Goal: Transaction & Acquisition: Purchase product/service

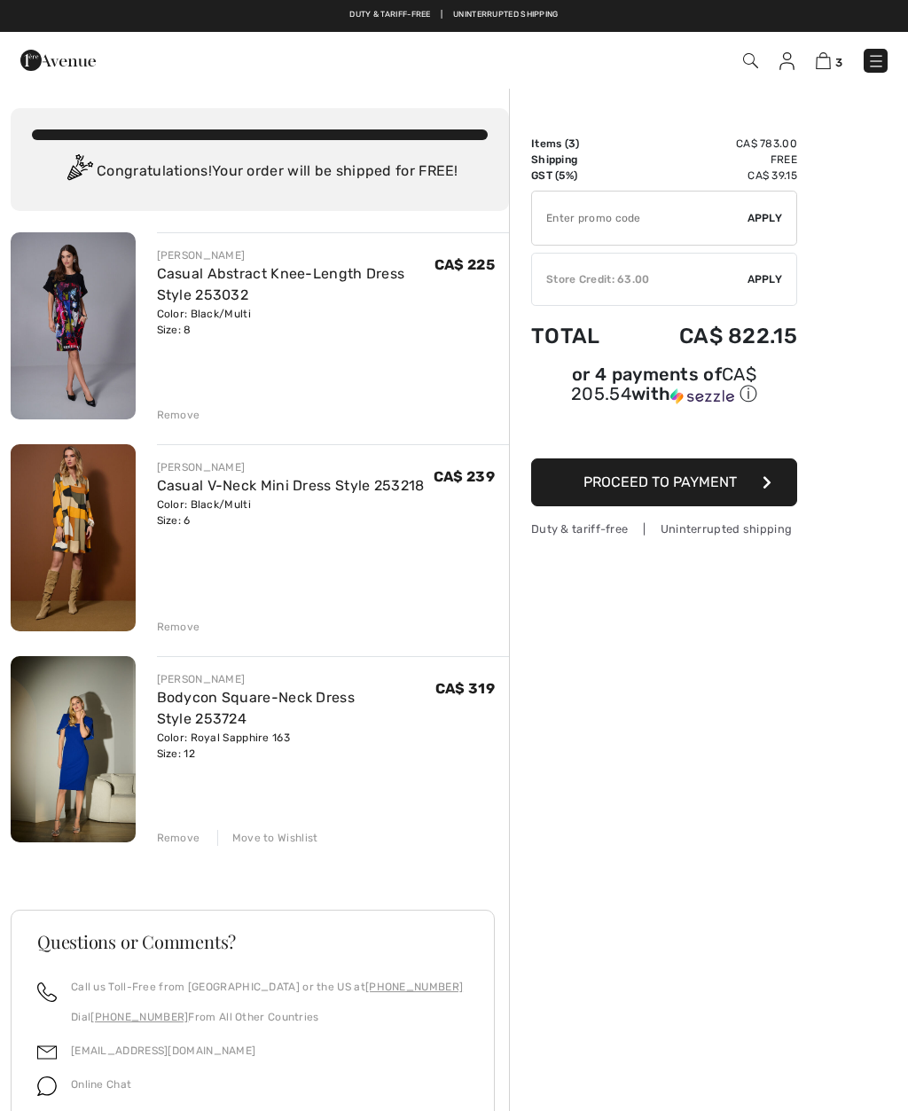
click at [104, 734] on img at bounding box center [73, 749] width 125 height 187
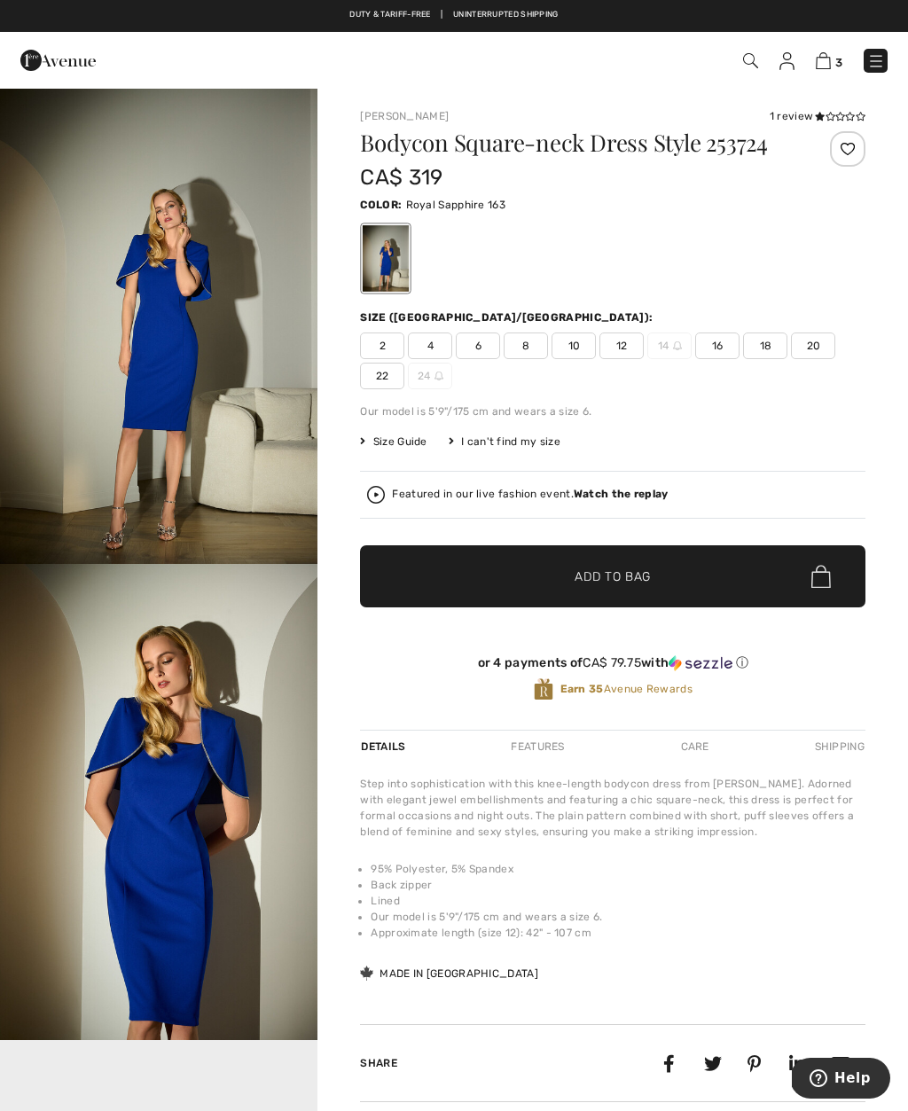
checkbox input "true"
click at [58, 49] on img at bounding box center [57, 60] width 75 height 35
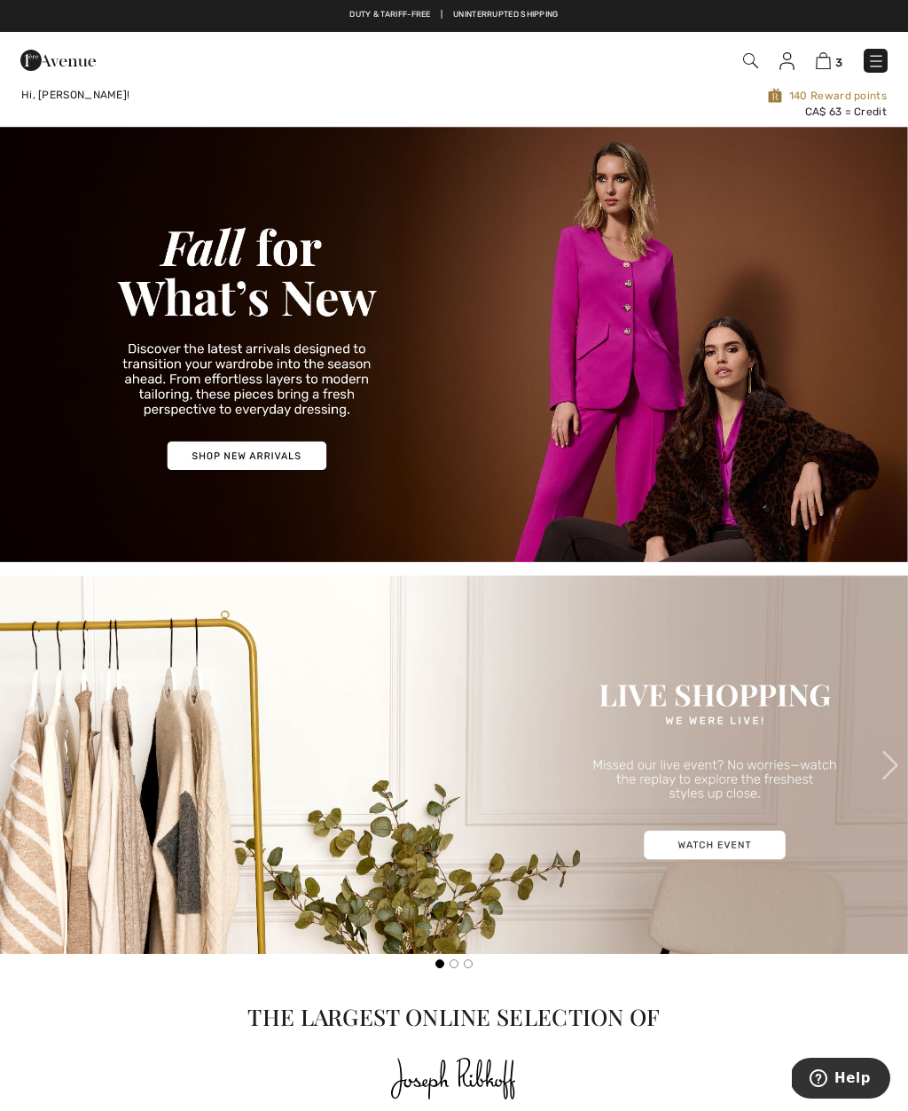
click at [73, 66] on img at bounding box center [57, 60] width 75 height 35
click at [885, 53] on link at bounding box center [875, 61] width 24 height 24
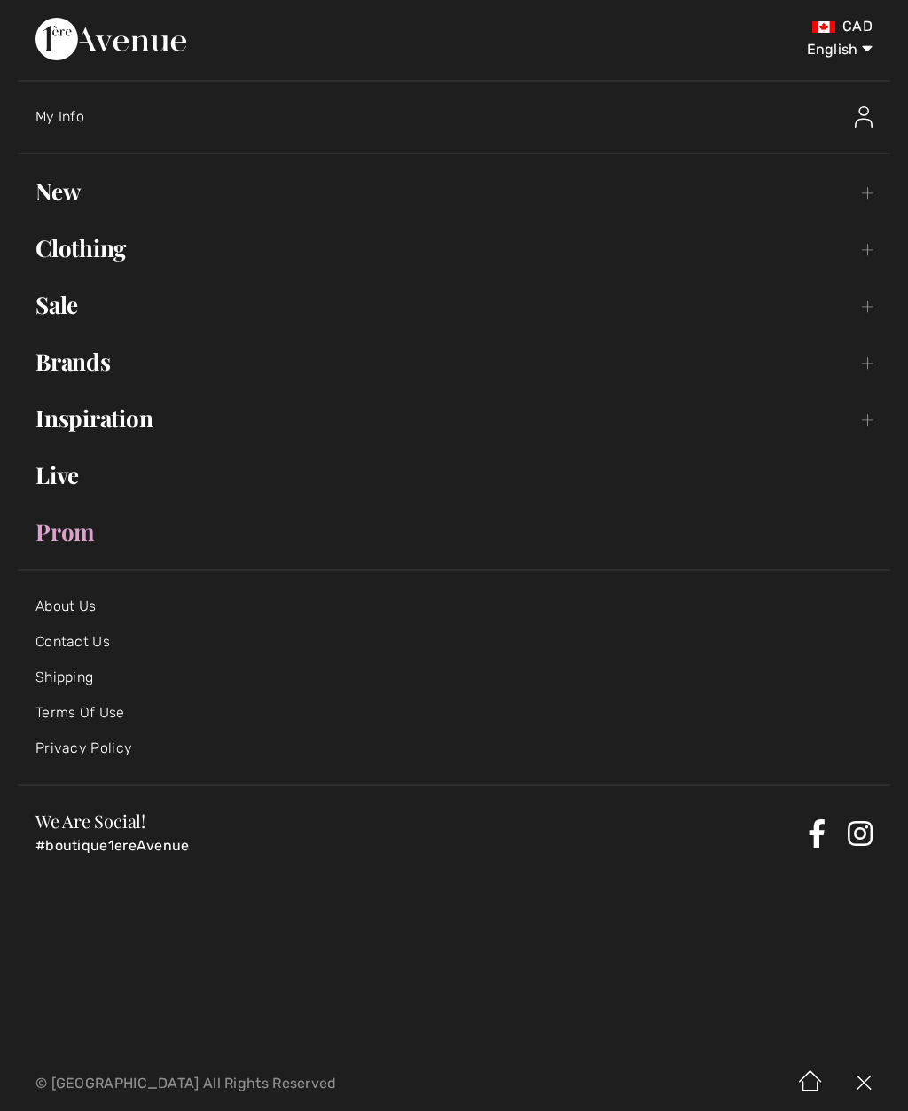
click at [131, 246] on link "Clothing Toggle submenu" at bounding box center [454, 248] width 872 height 39
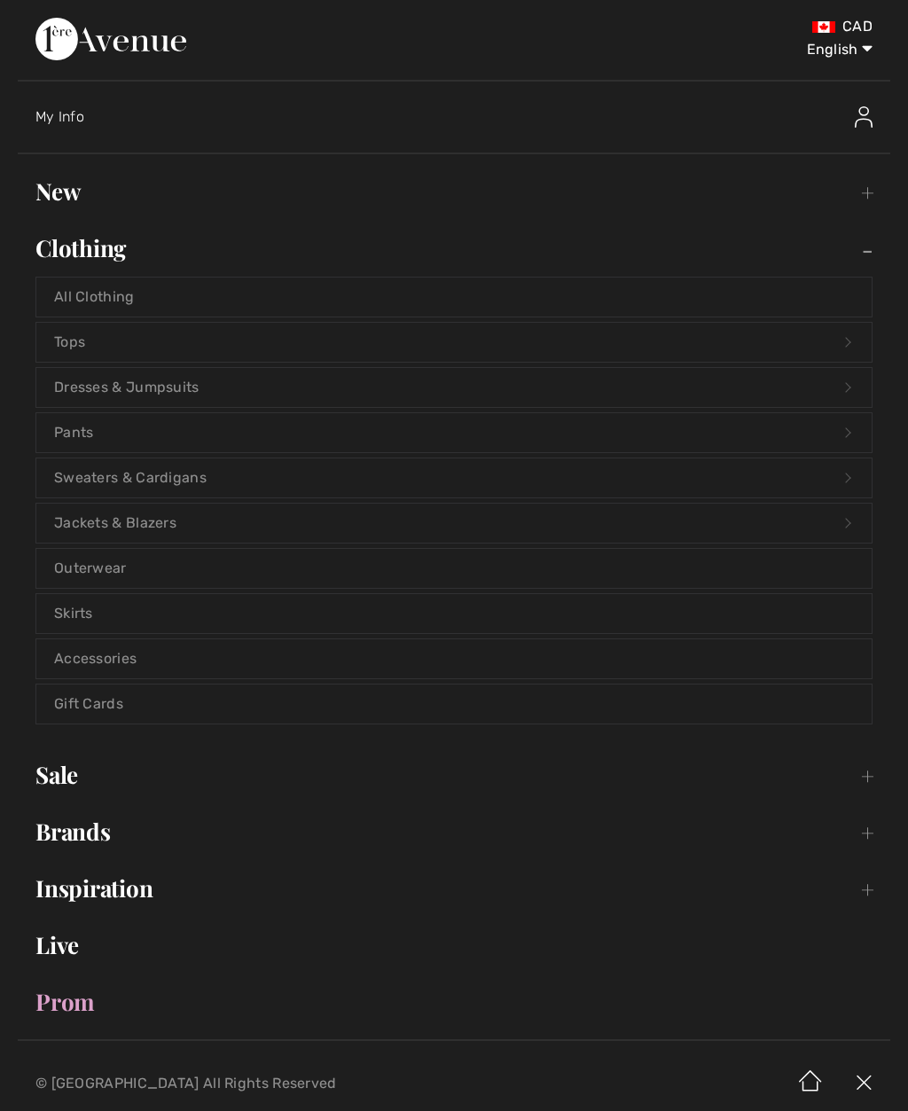
click at [190, 379] on link "Dresses & Jumpsuits Open submenu" at bounding box center [453, 387] width 835 height 39
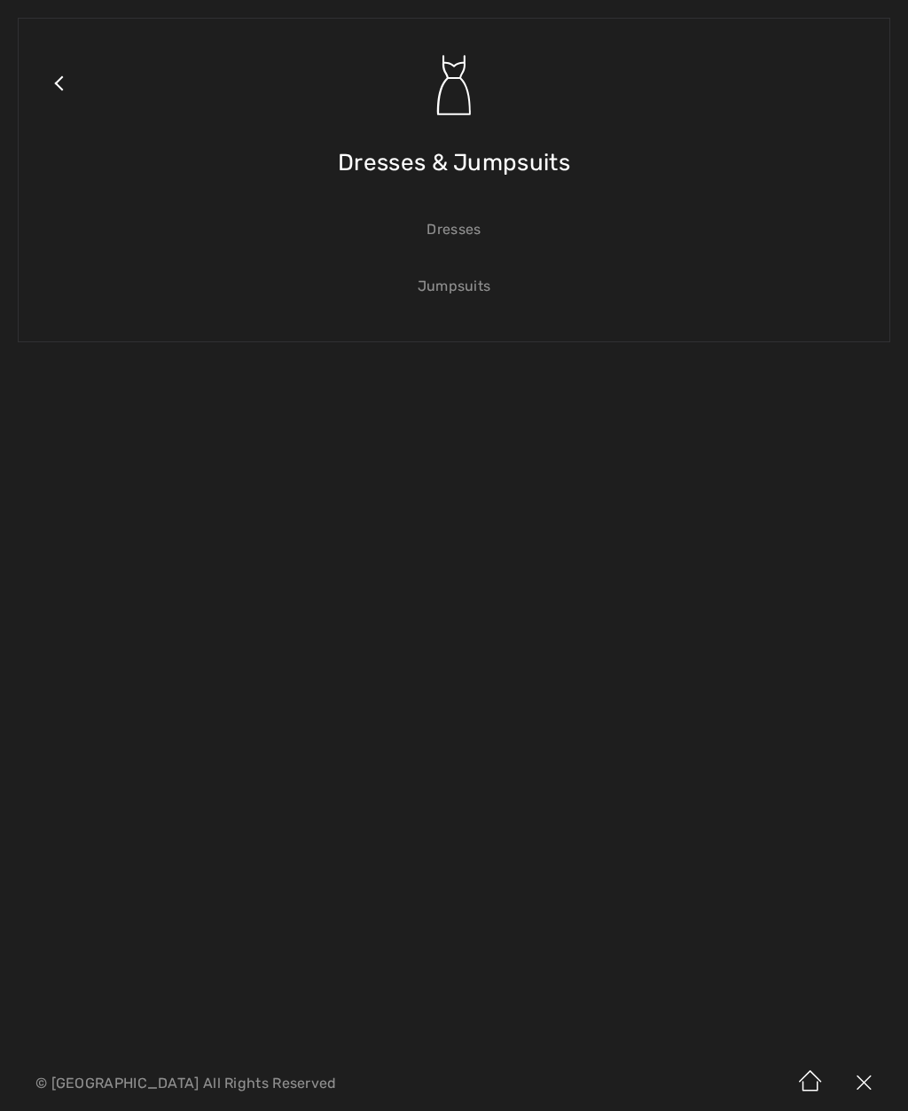
click at [475, 237] on link "Dresses" at bounding box center [453, 229] width 835 height 39
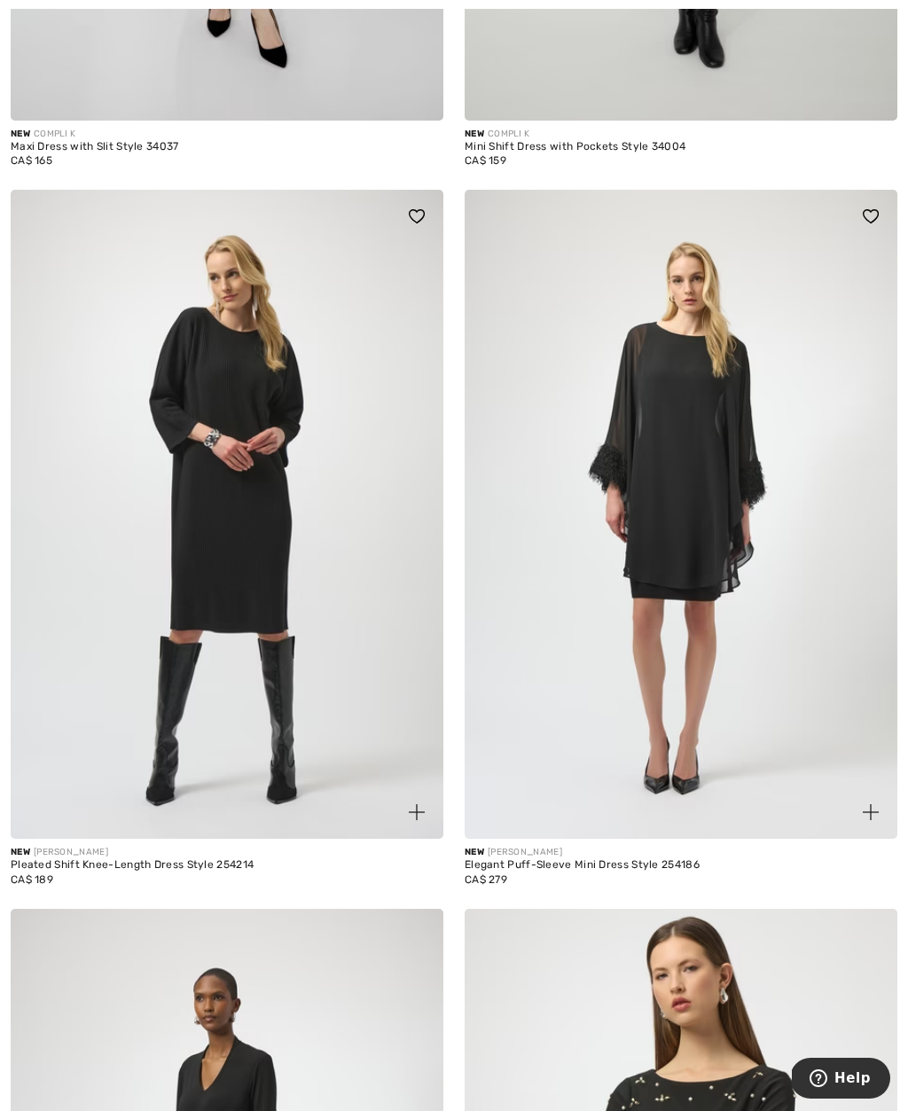
scroll to position [9900, 0]
click at [746, 510] on img at bounding box center [680, 513] width 433 height 649
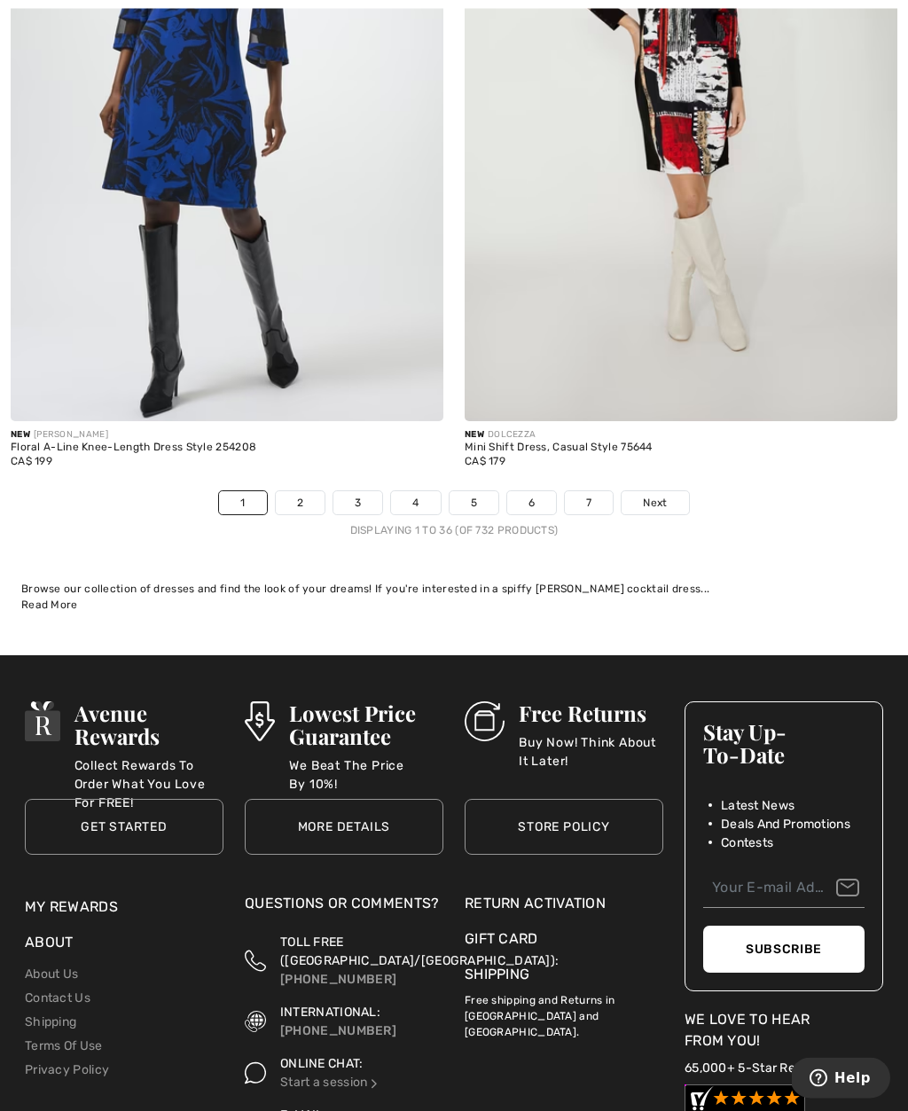
scroll to position [13192, 0]
click at [300, 492] on link "2" at bounding box center [300, 502] width 49 height 23
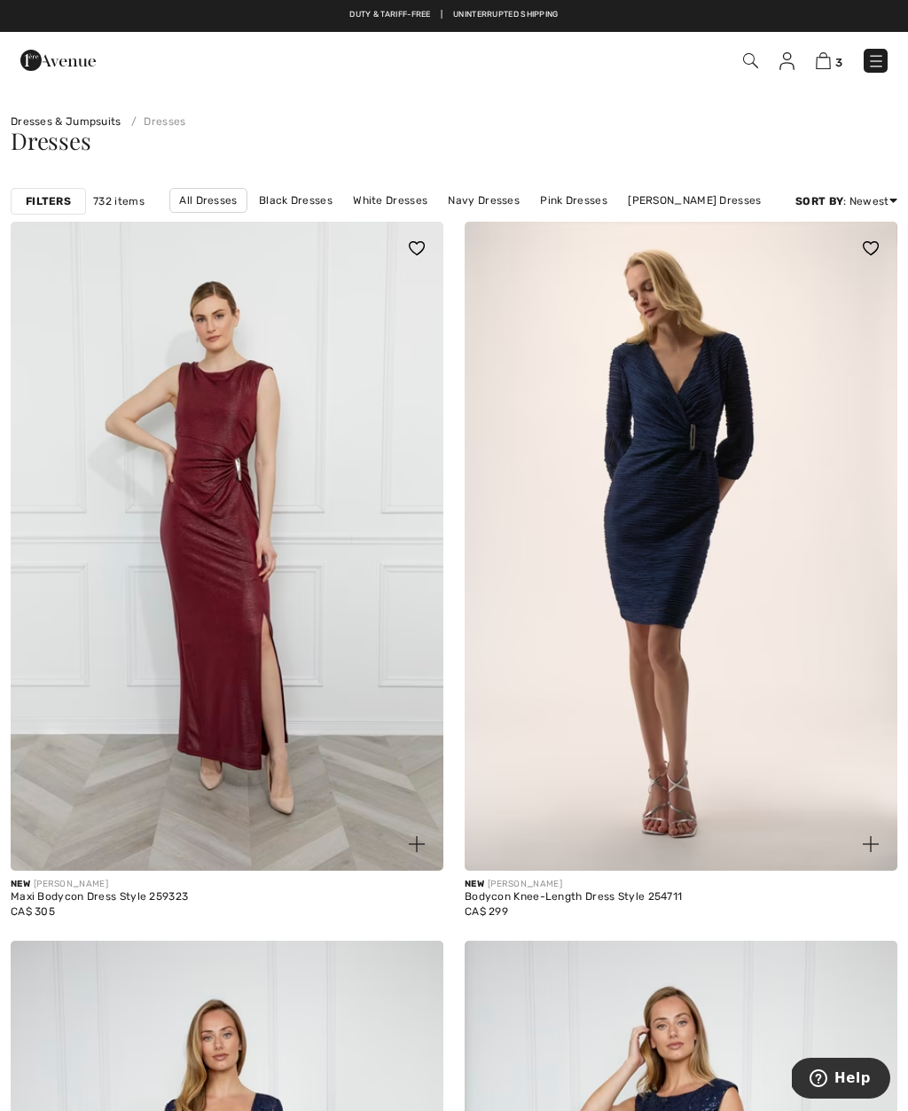
checkbox input "true"
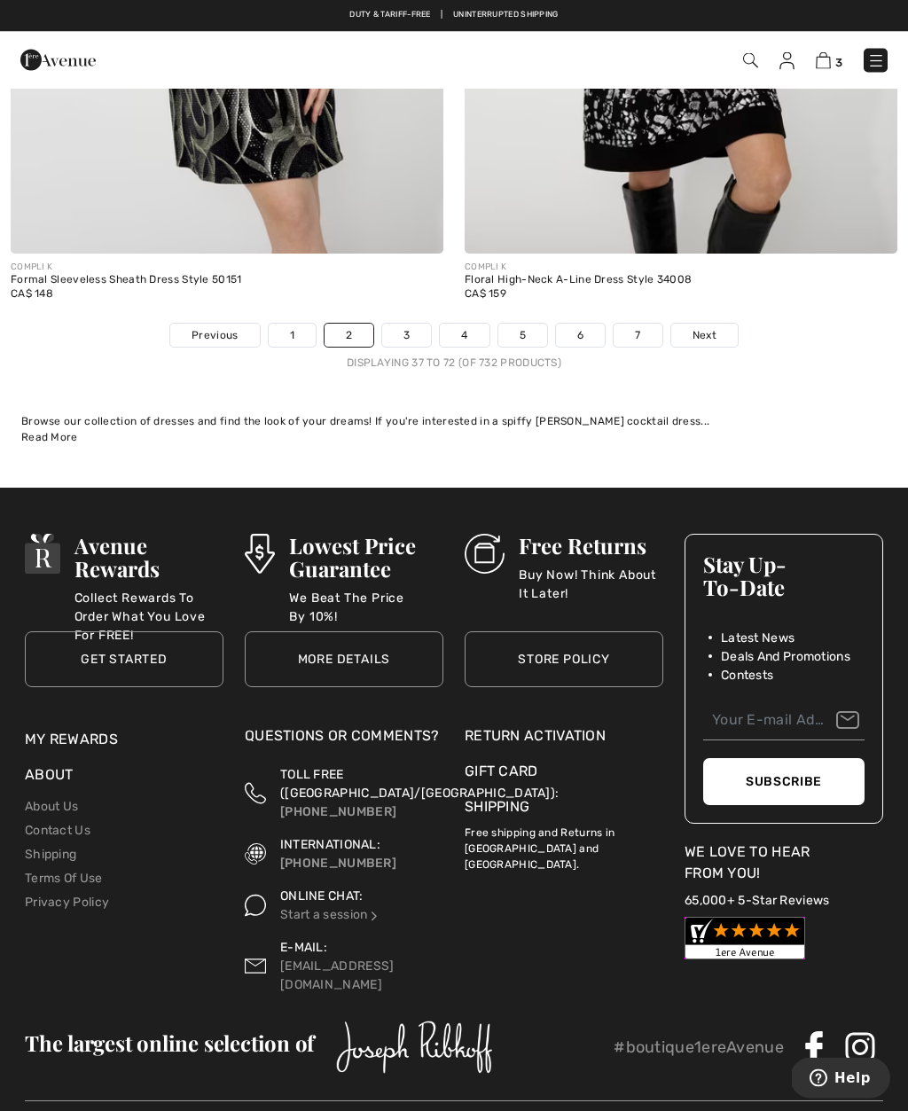
scroll to position [13300, 0]
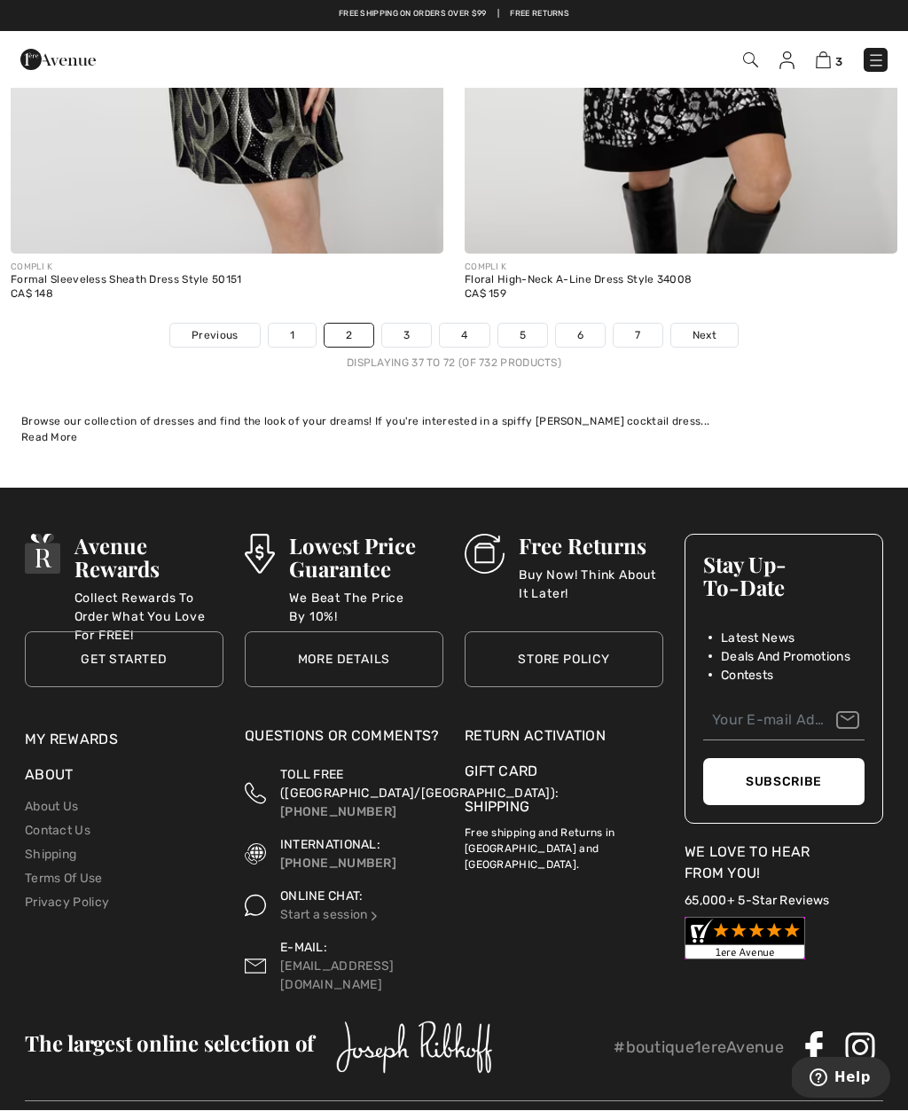
click at [417, 325] on link "3" at bounding box center [406, 335] width 49 height 23
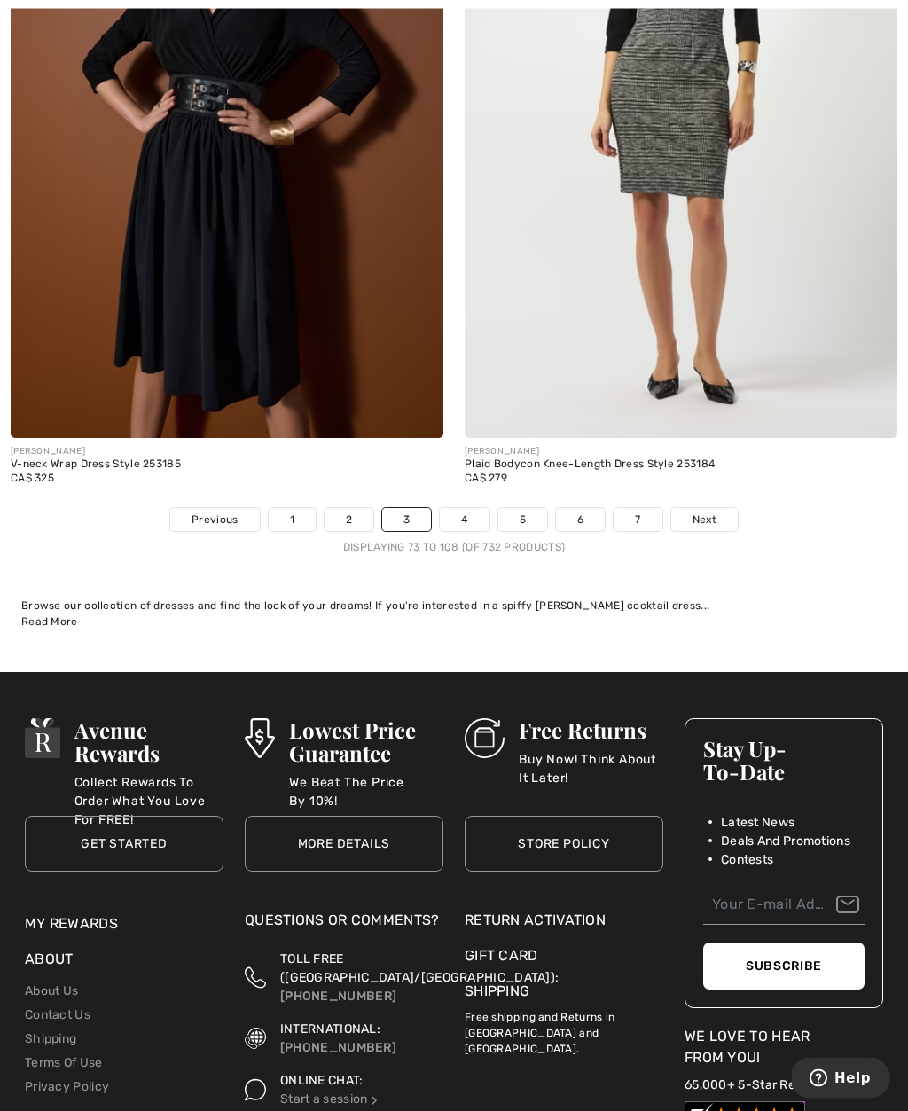
scroll to position [13089, 0]
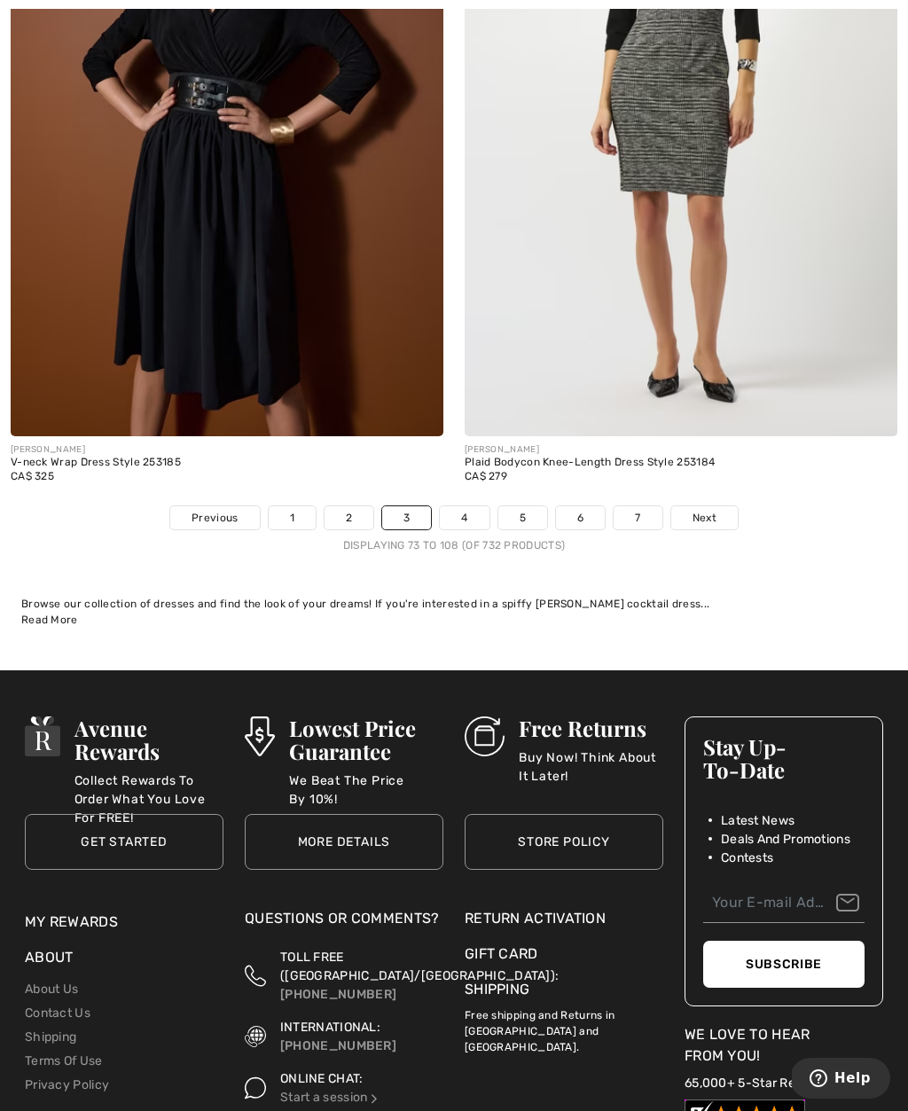
click at [469, 506] on link "4" at bounding box center [464, 517] width 49 height 23
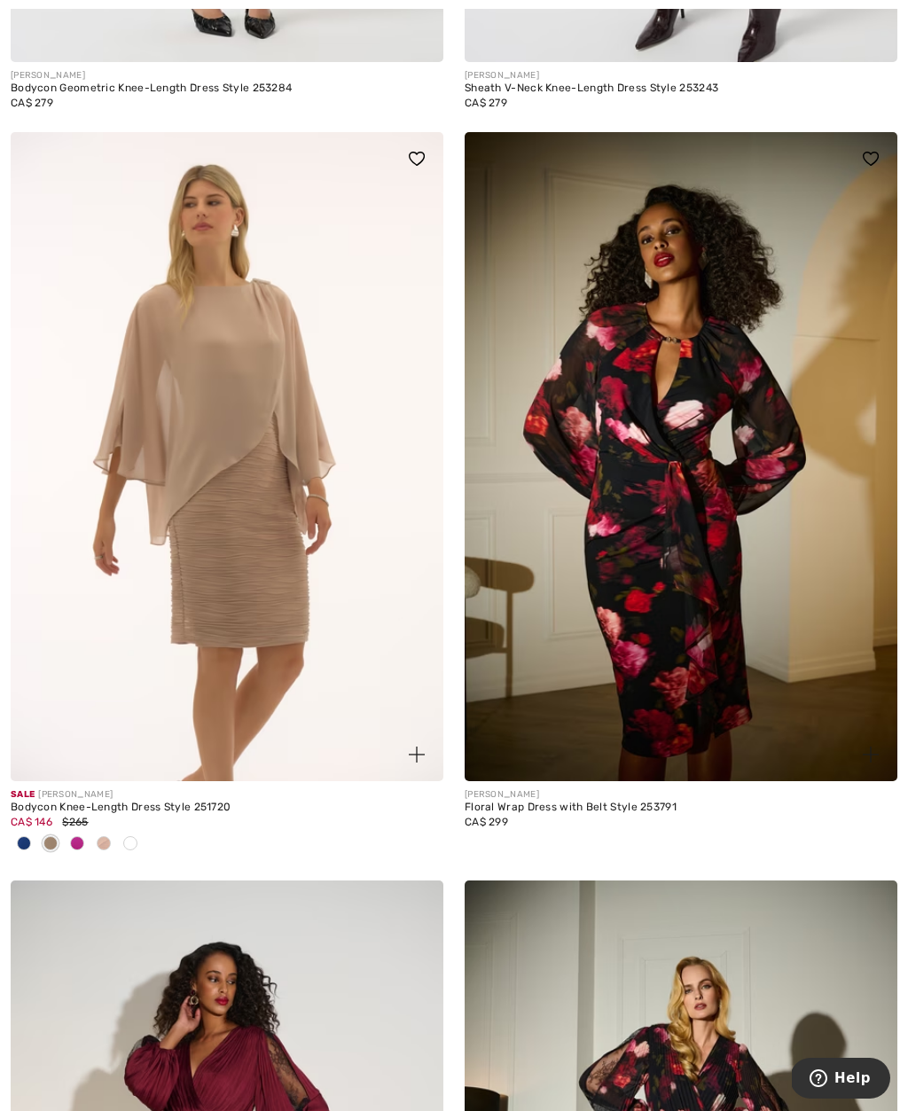
scroll to position [7629, 0]
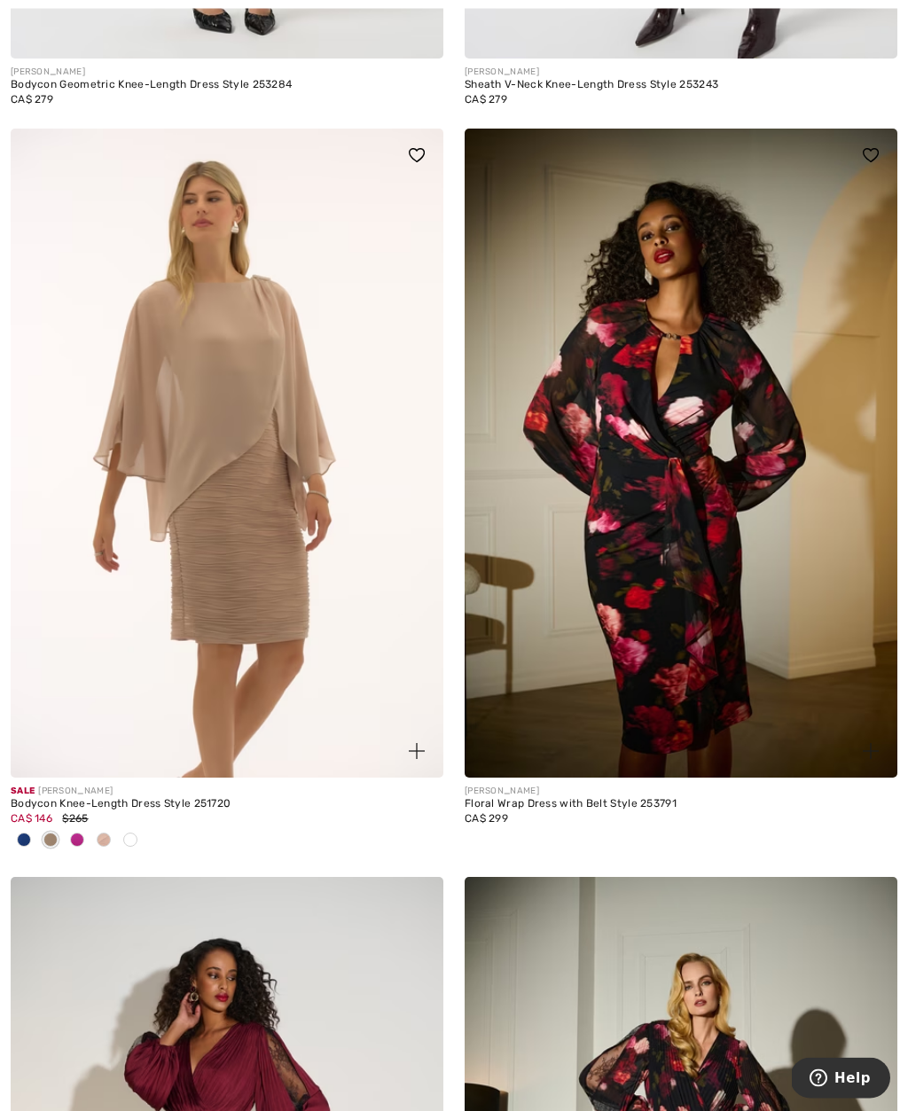
click at [249, 550] on img at bounding box center [227, 453] width 433 height 649
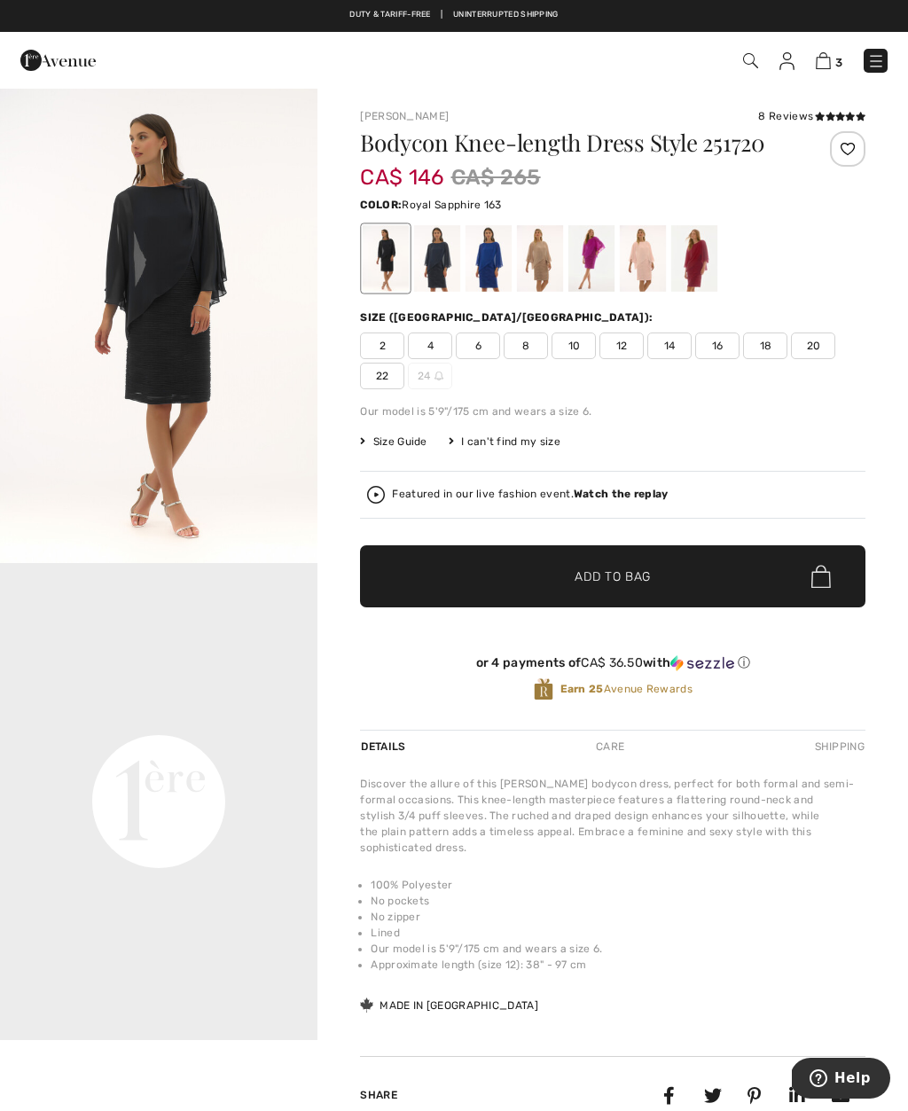
click at [493, 270] on div at bounding box center [488, 258] width 46 height 66
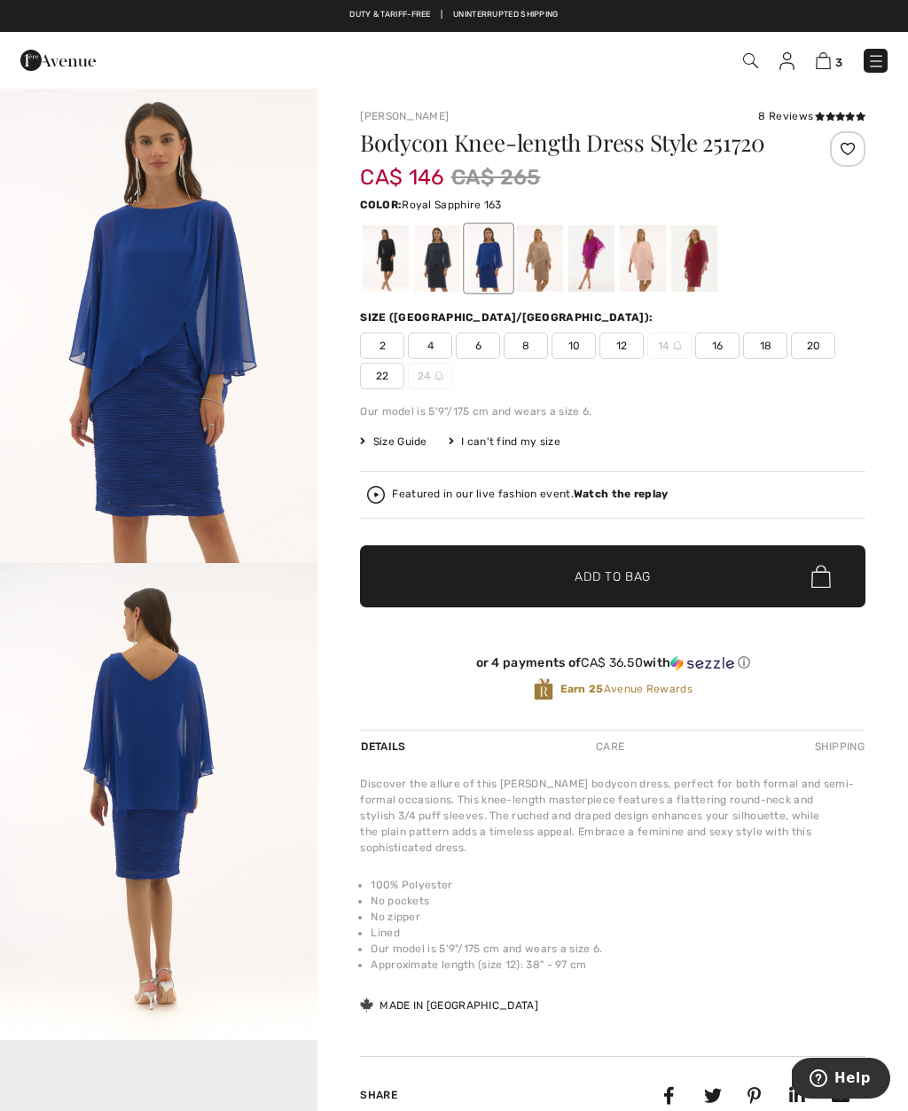
click at [236, 449] on img "1 / 3" at bounding box center [158, 325] width 317 height 476
click at [443, 264] on div at bounding box center [437, 258] width 46 height 66
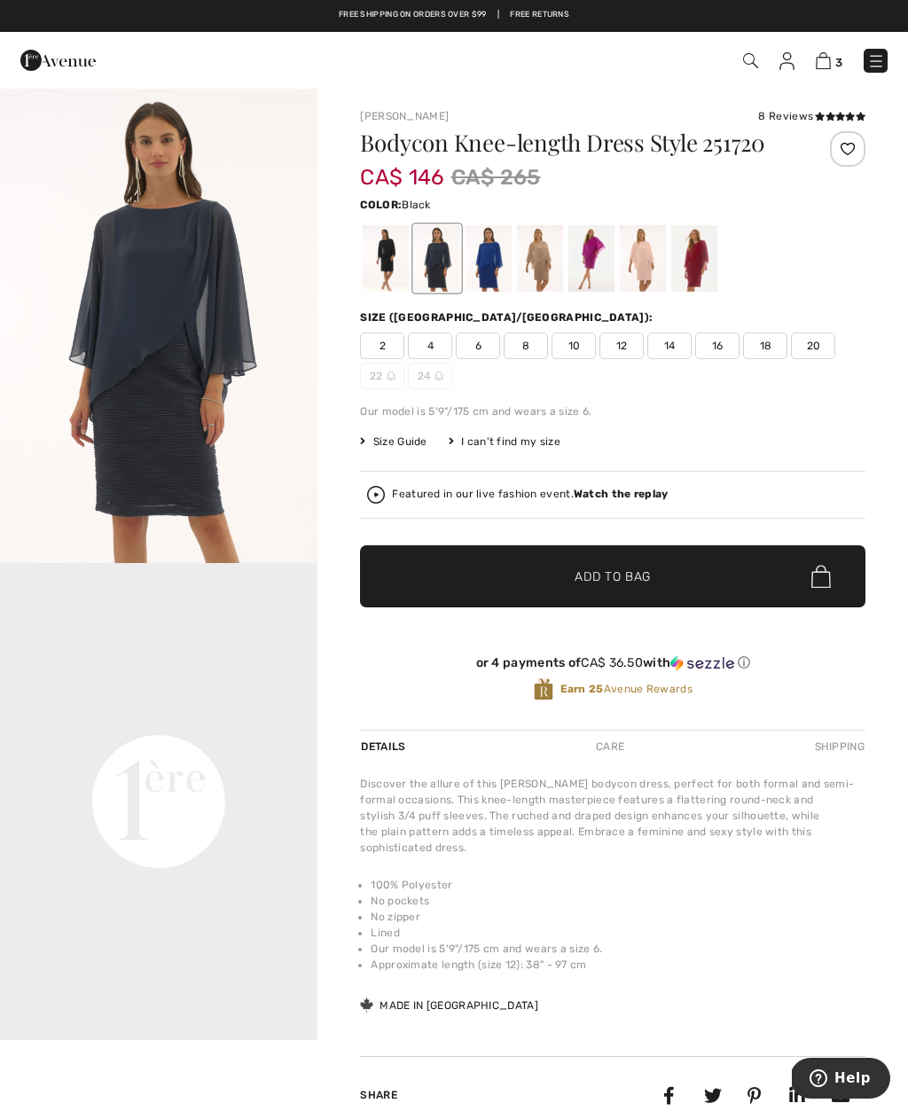
click at [401, 261] on div at bounding box center [386, 258] width 46 height 66
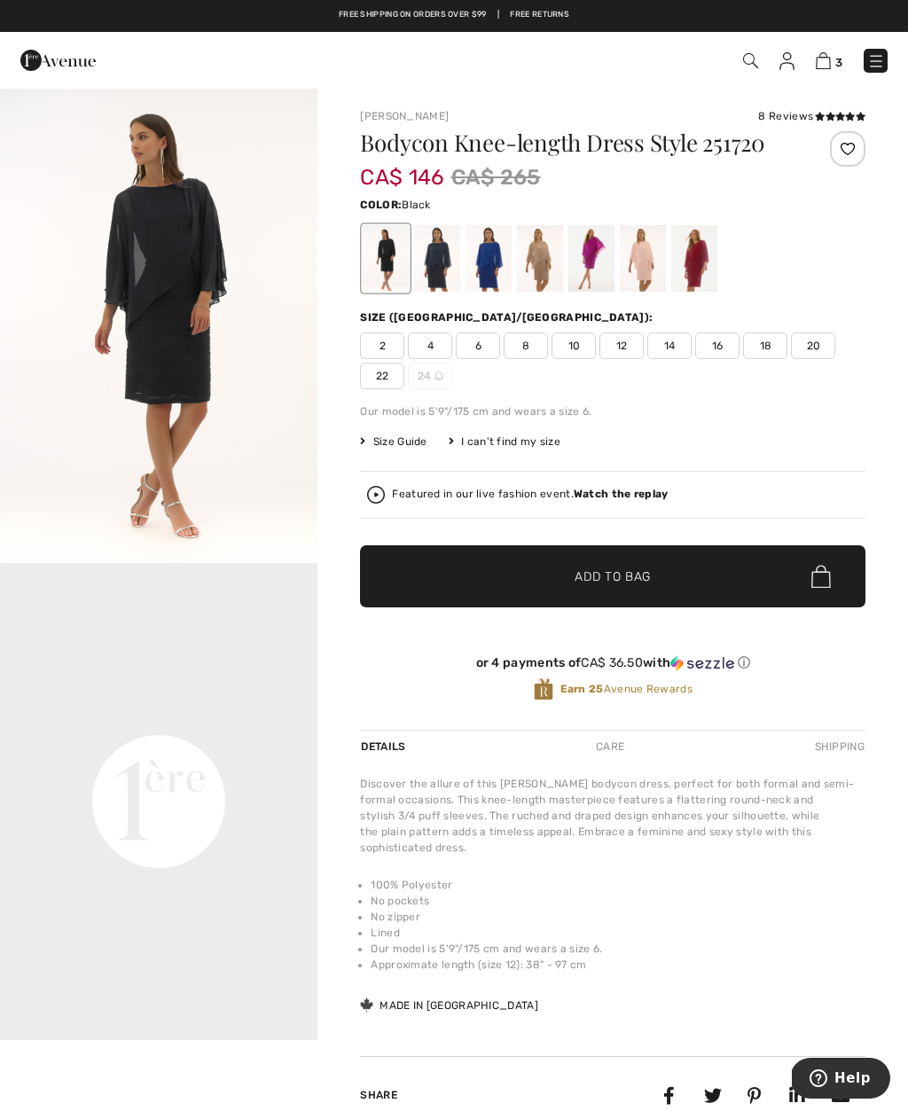
click at [385, 269] on div at bounding box center [386, 258] width 46 height 66
click at [535, 269] on div at bounding box center [540, 258] width 46 height 66
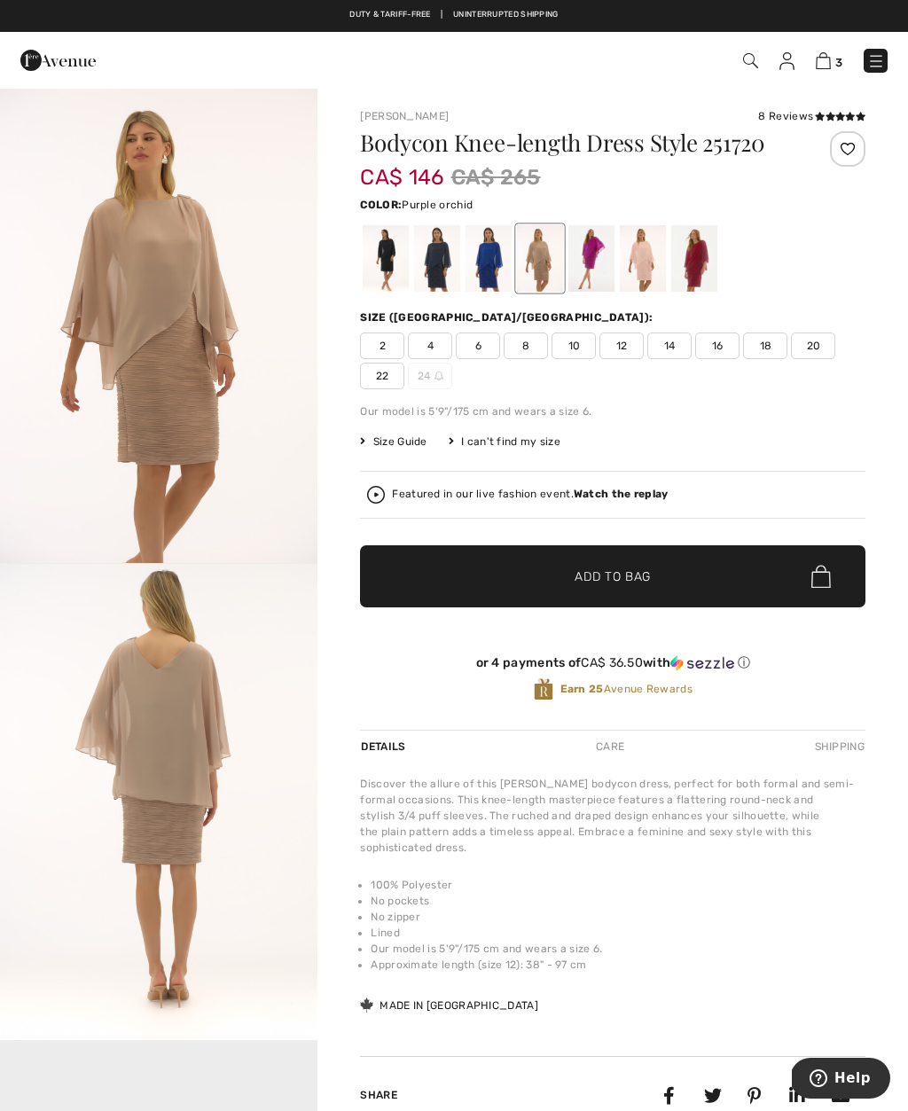
click at [586, 259] on div at bounding box center [591, 258] width 46 height 66
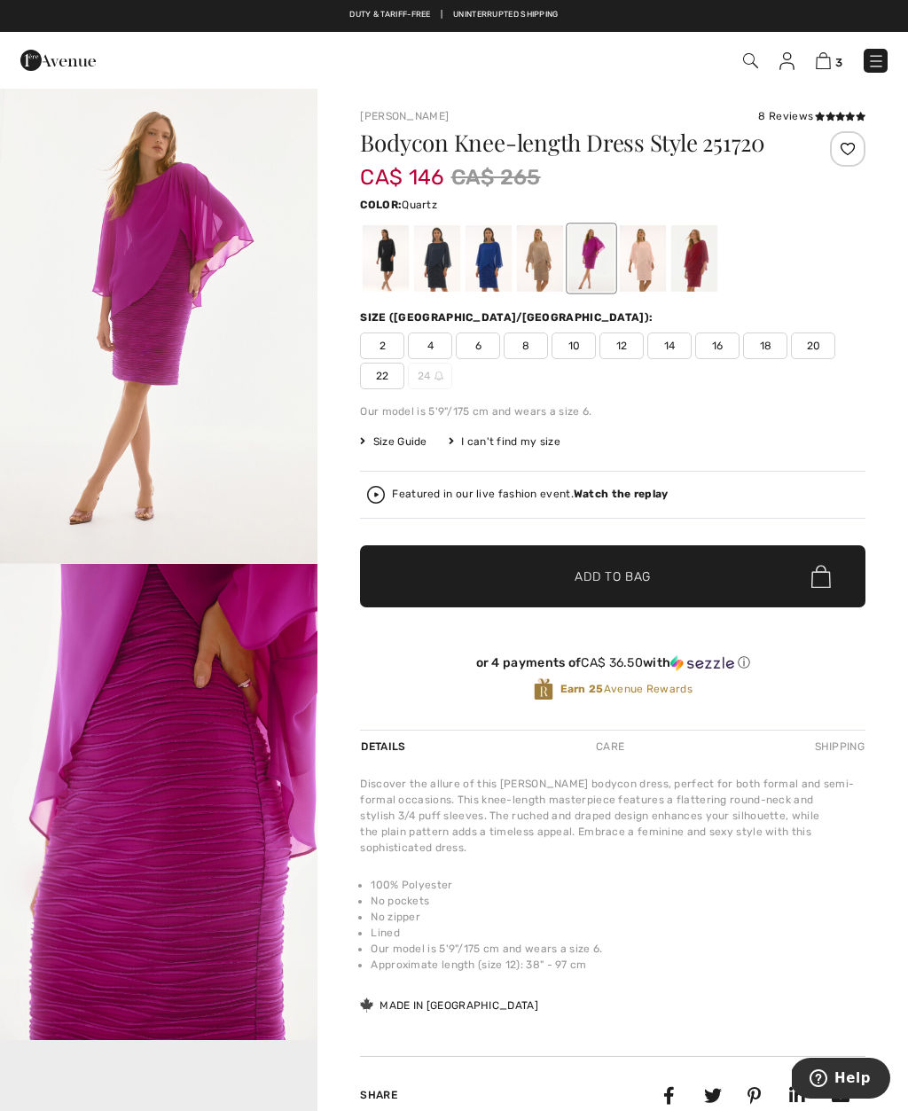
click at [639, 261] on div at bounding box center [643, 258] width 46 height 66
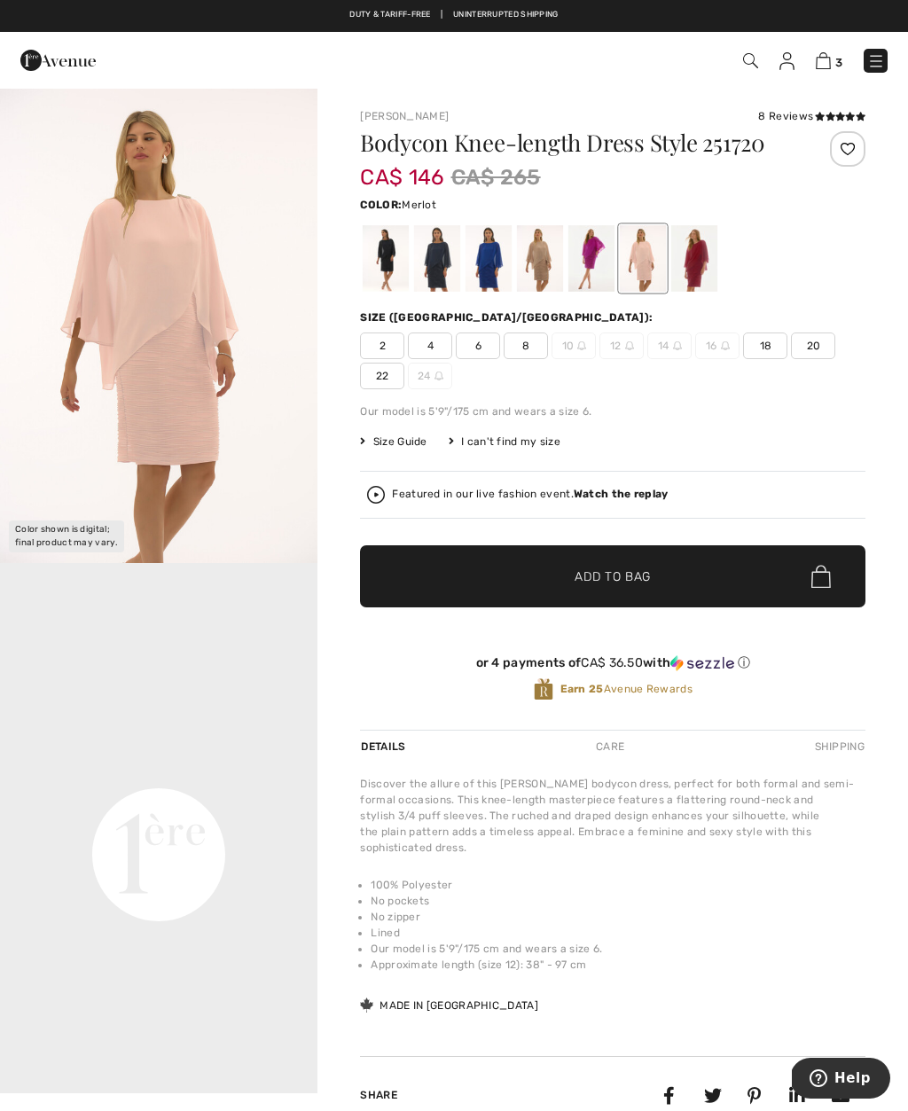
click at [697, 259] on div at bounding box center [694, 258] width 46 height 66
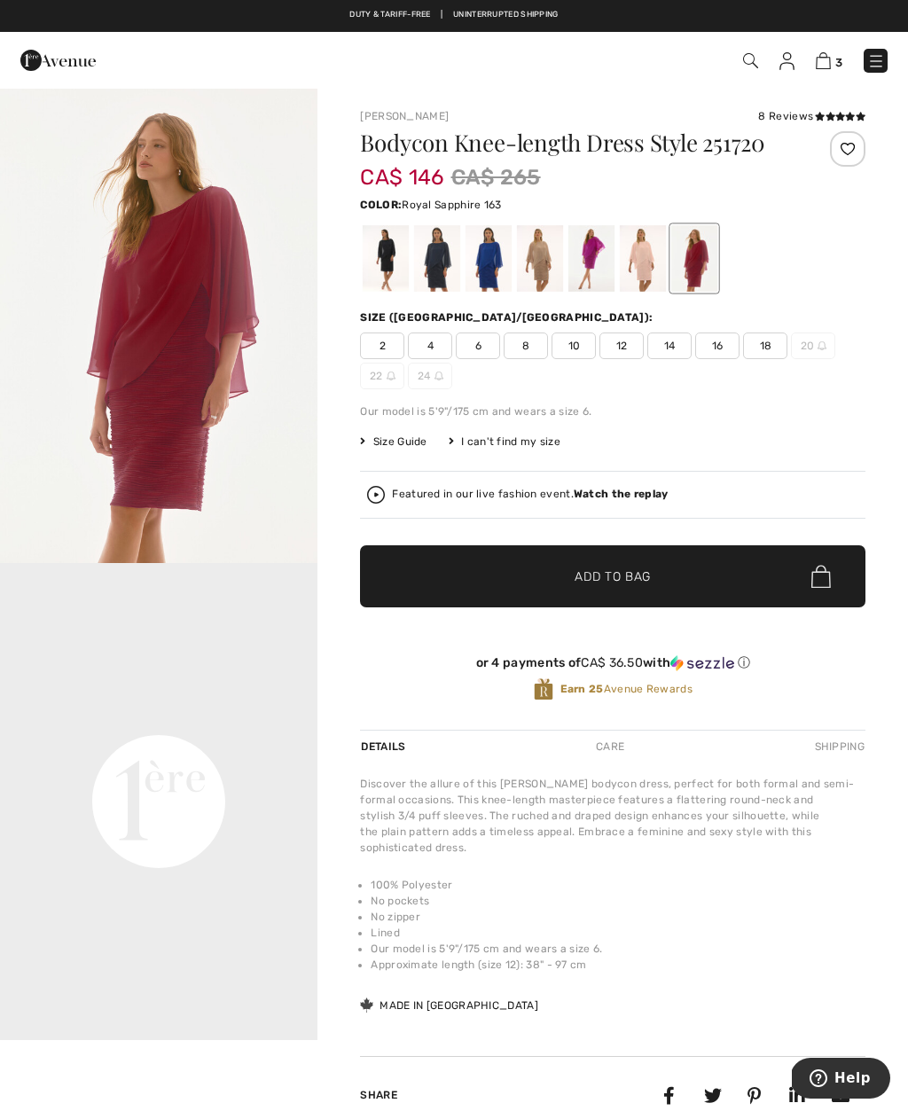
click at [495, 257] on div at bounding box center [488, 258] width 46 height 66
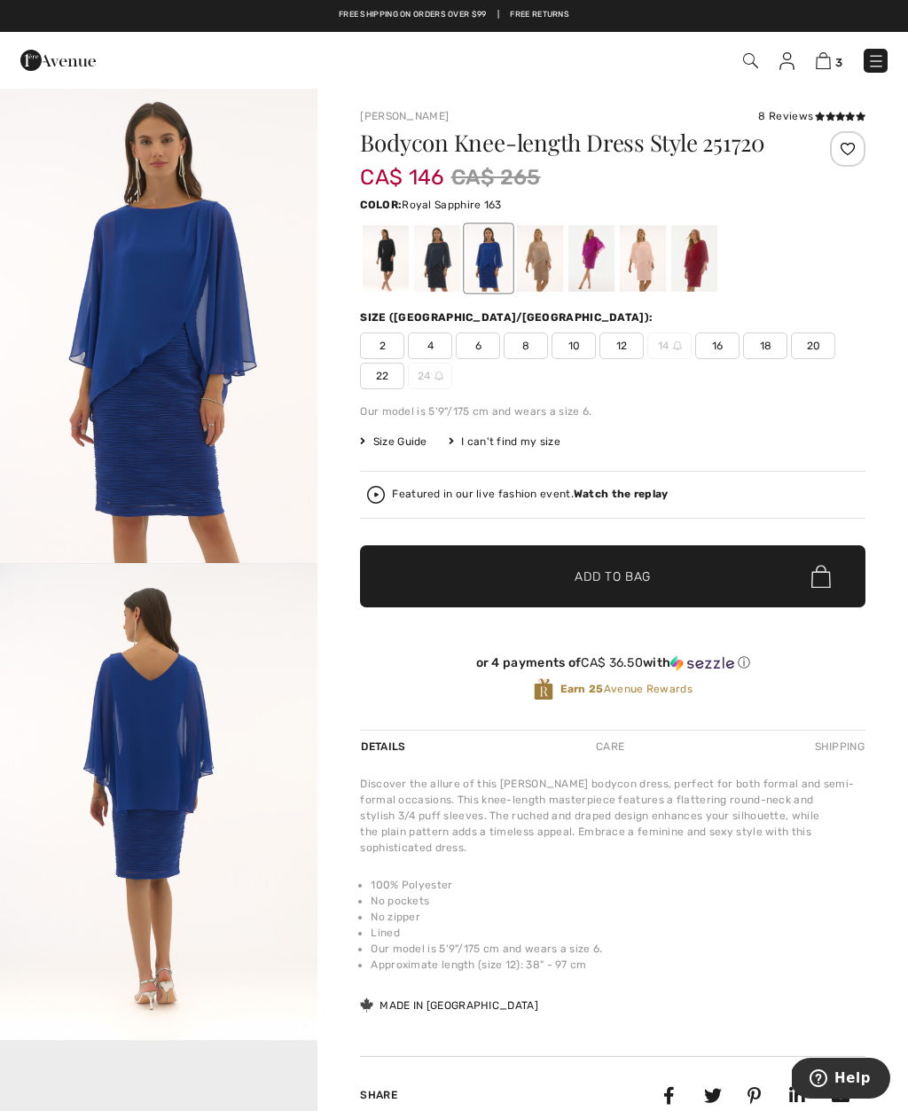
click at [583, 348] on span "10" at bounding box center [573, 345] width 44 height 27
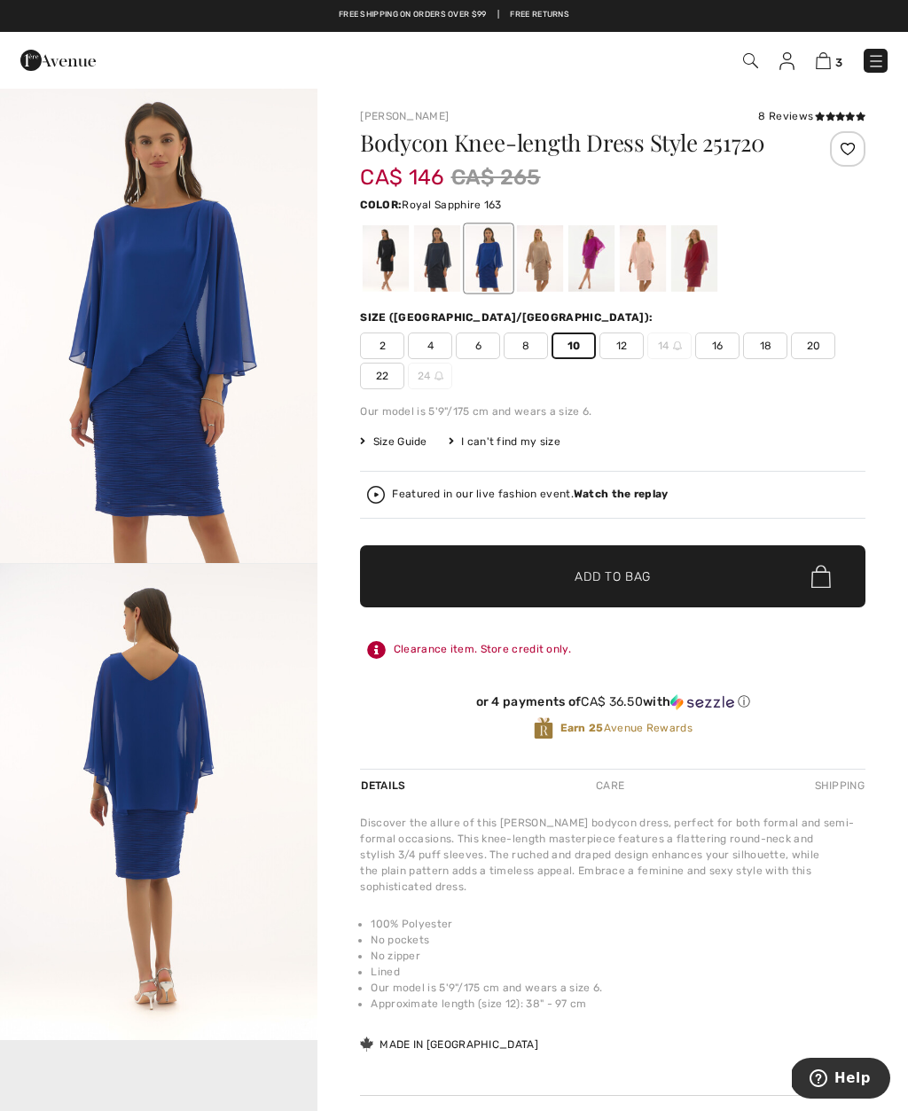
click at [634, 576] on span "Add to Bag" at bounding box center [612, 576] width 76 height 19
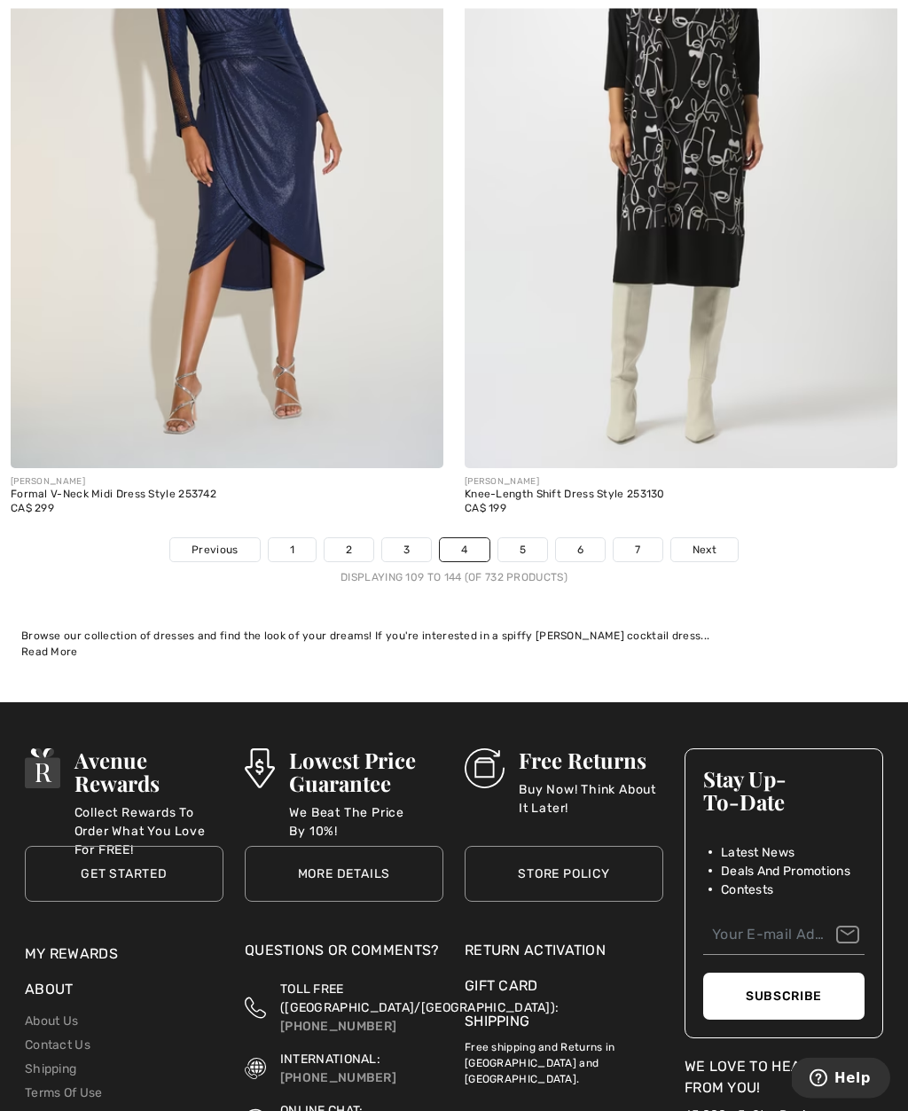
scroll to position [13174, 0]
click at [525, 540] on link "5" at bounding box center [522, 549] width 49 height 23
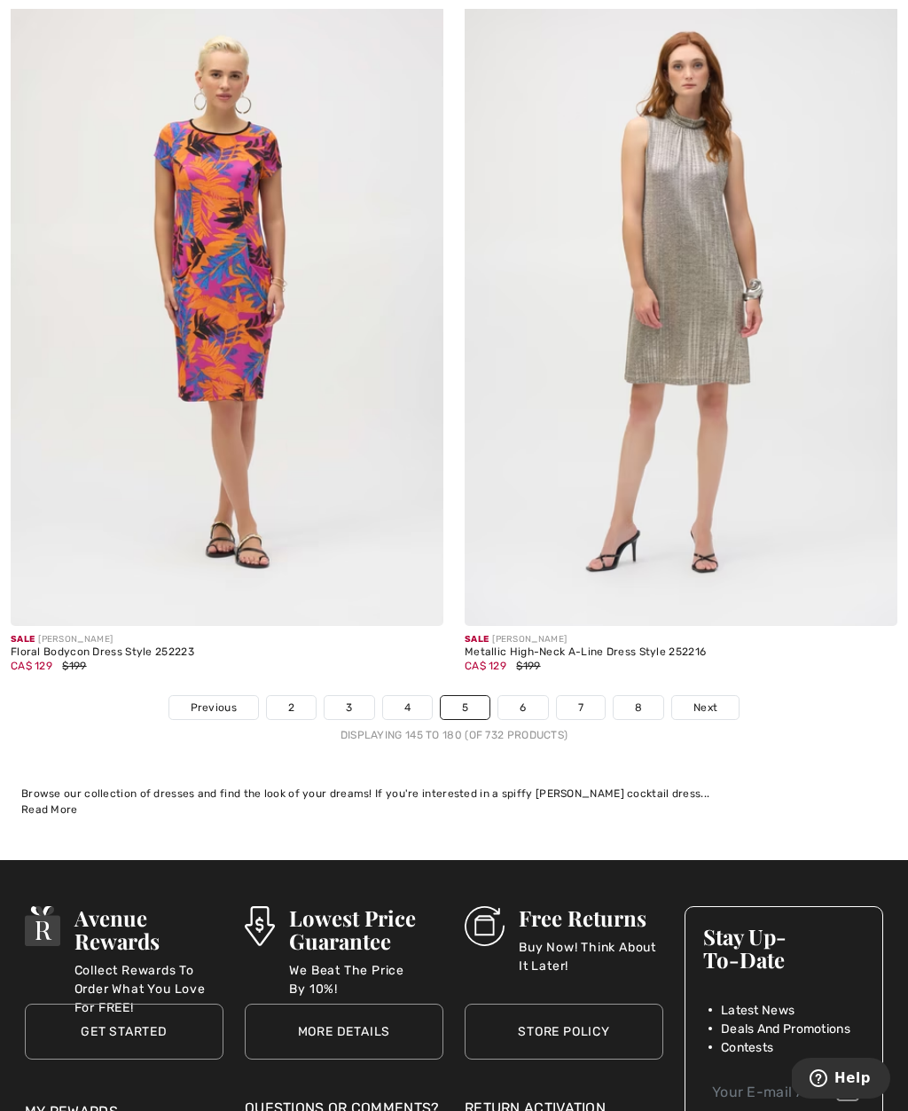
scroll to position [12910, 0]
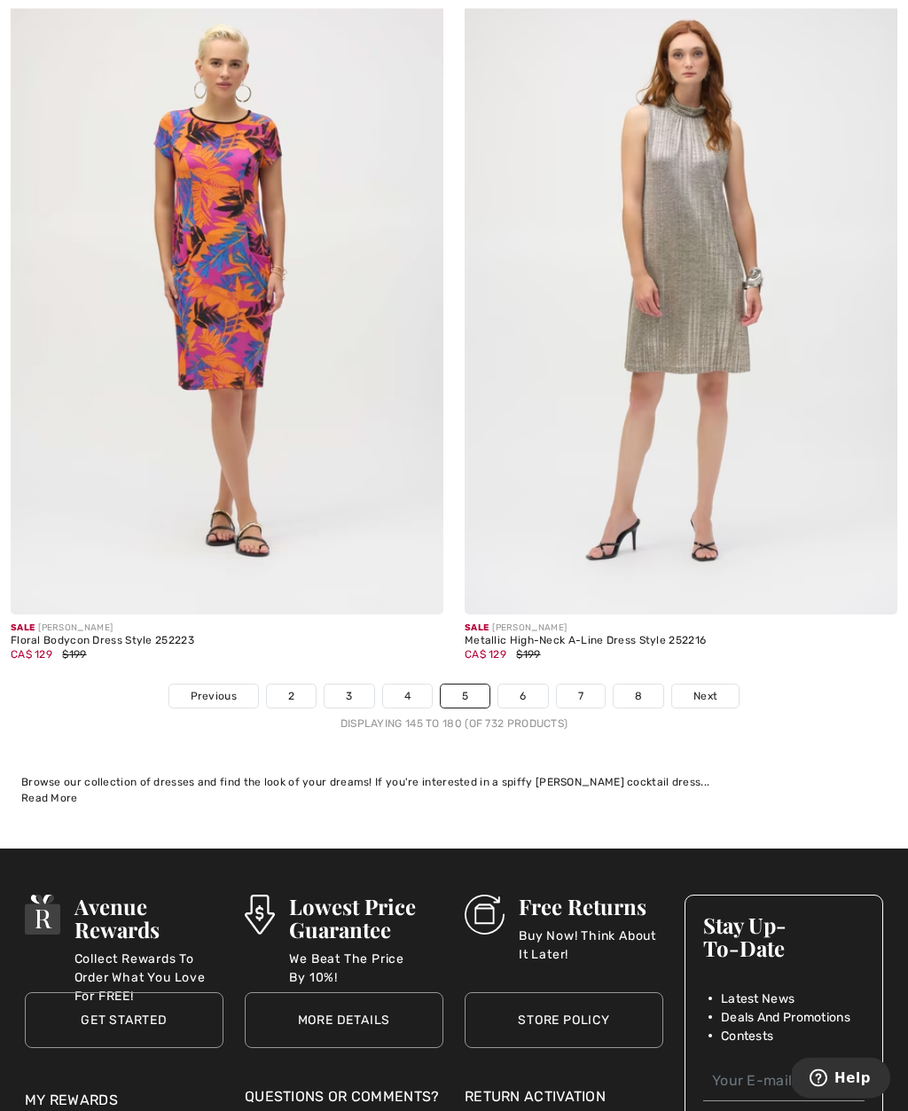
click at [533, 685] on link "6" at bounding box center [522, 696] width 49 height 23
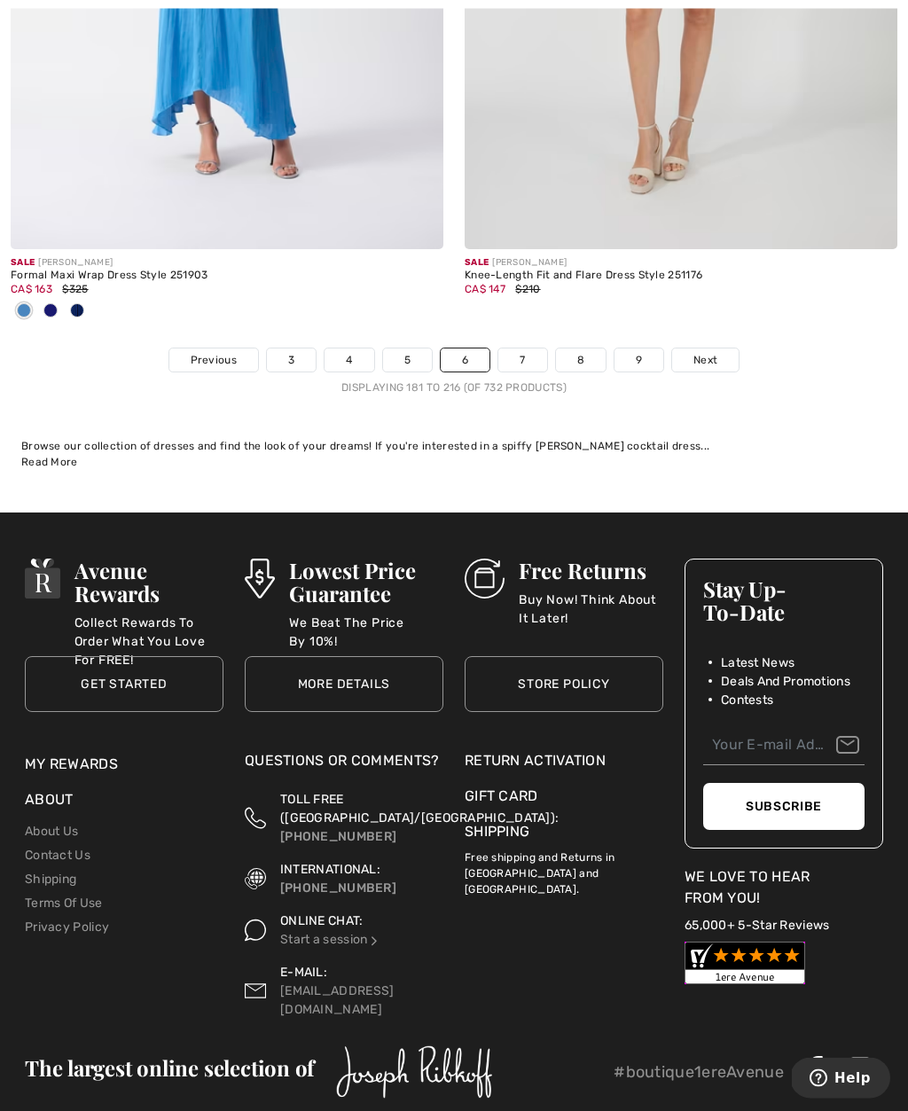
scroll to position [13453, 0]
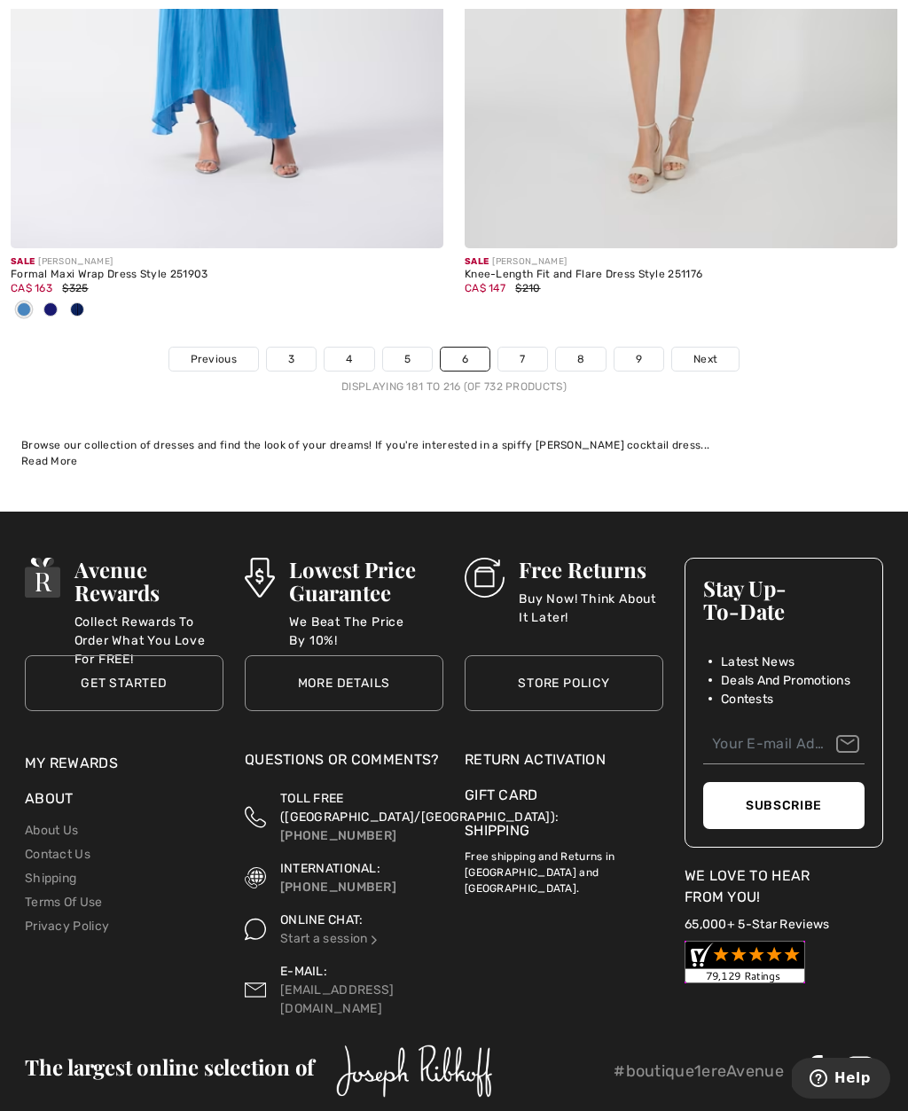
click at [531, 347] on link "7" at bounding box center [522, 358] width 48 height 23
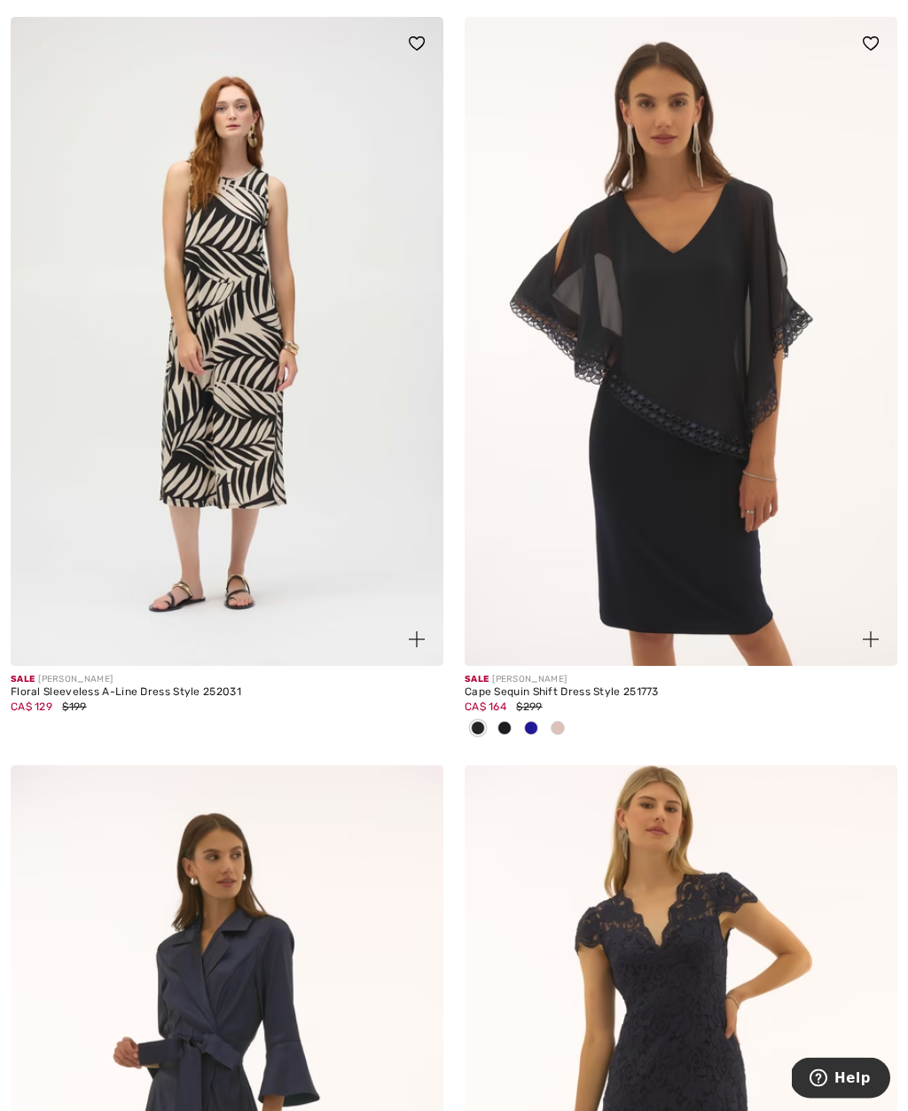
scroll to position [3138, 0]
click at [696, 511] on img at bounding box center [680, 341] width 433 height 649
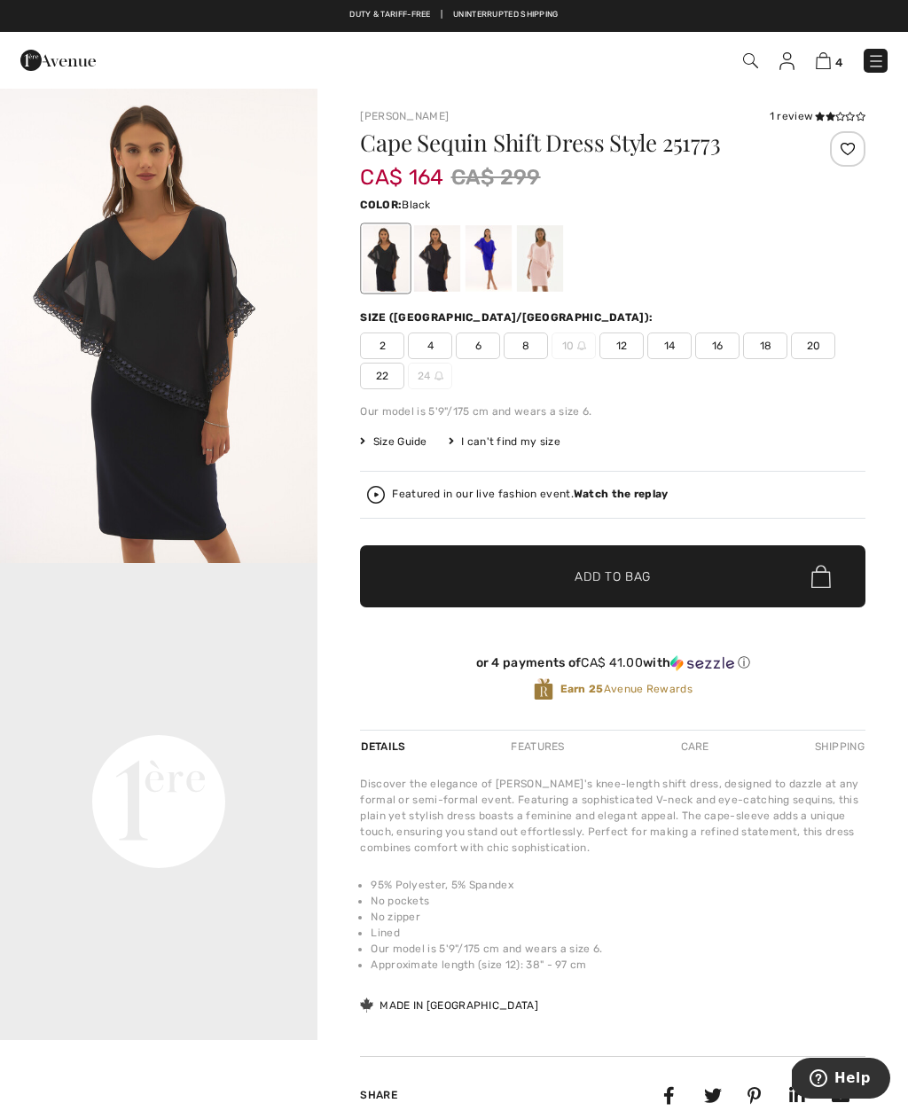
click at [496, 274] on div at bounding box center [488, 258] width 46 height 66
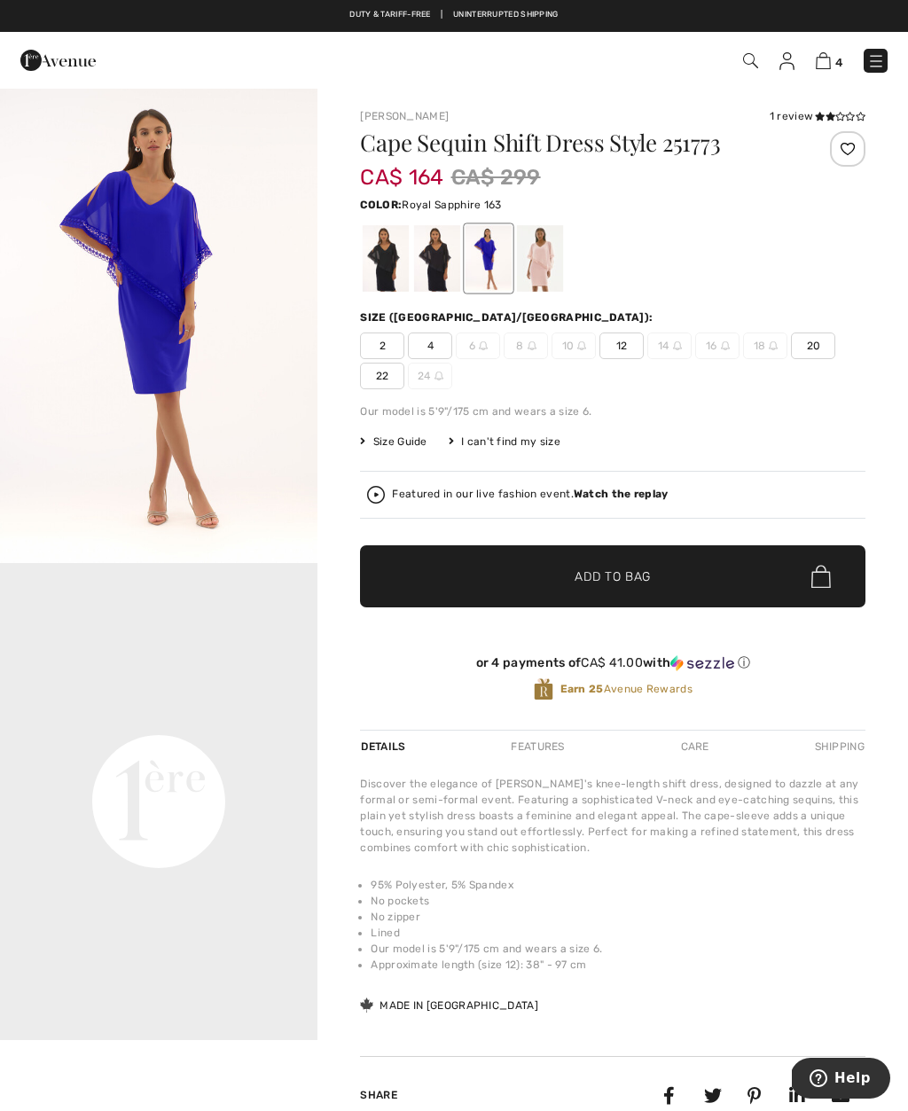
click at [235, 431] on img "1 / 1" at bounding box center [158, 325] width 317 height 476
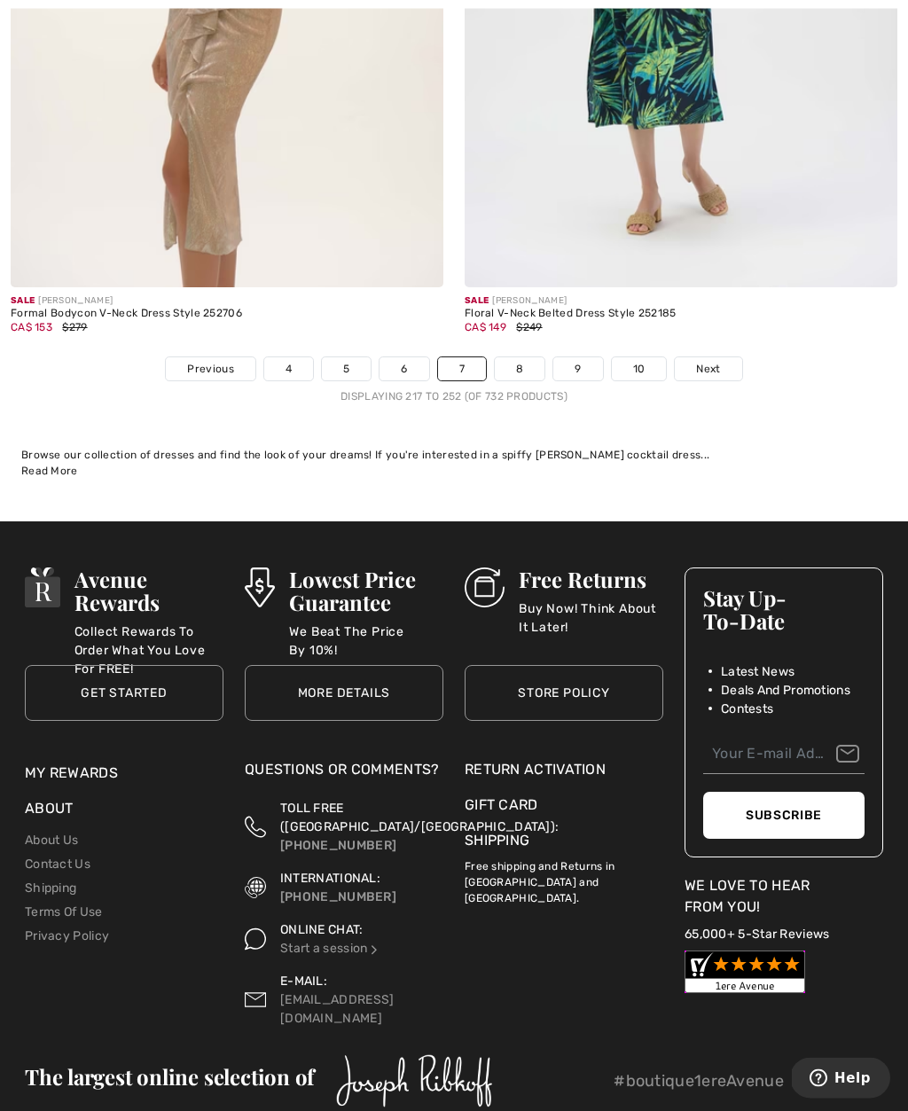
scroll to position [13388, 0]
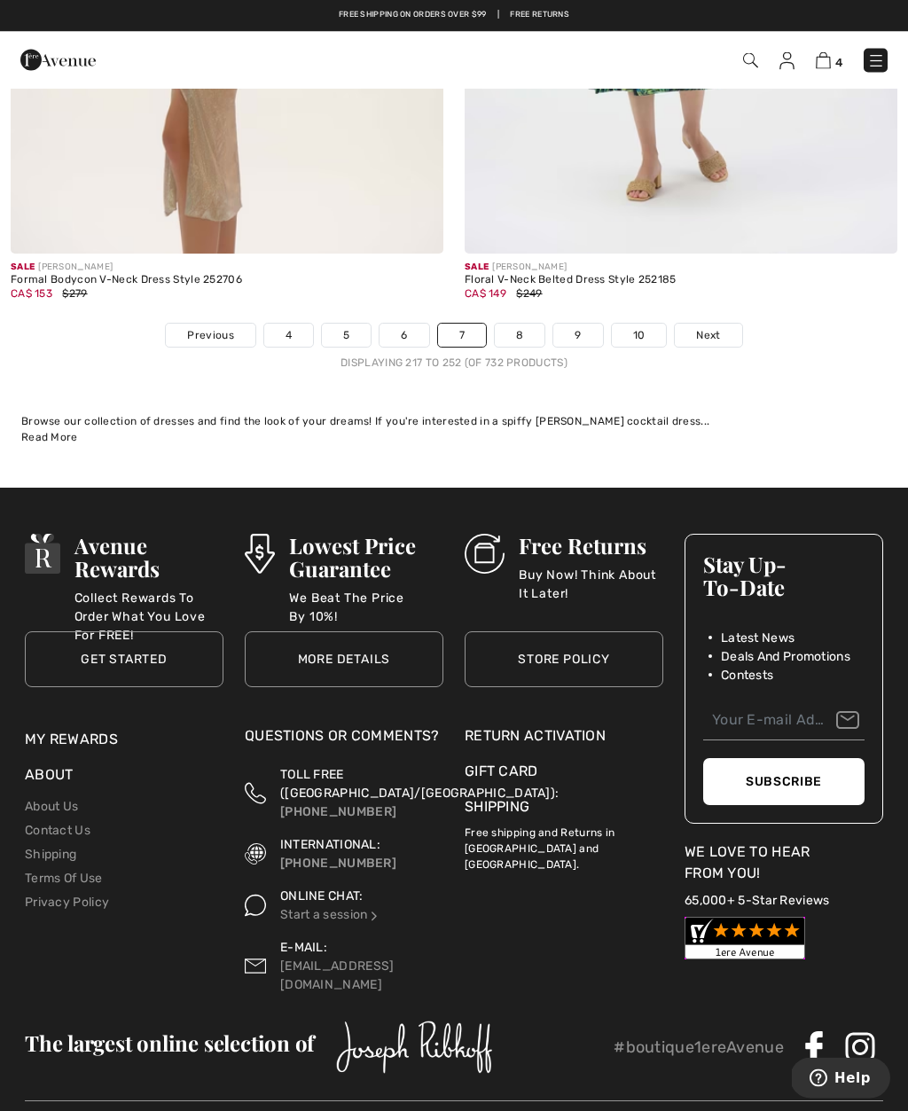
click at [526, 327] on link "8" at bounding box center [520, 335] width 50 height 23
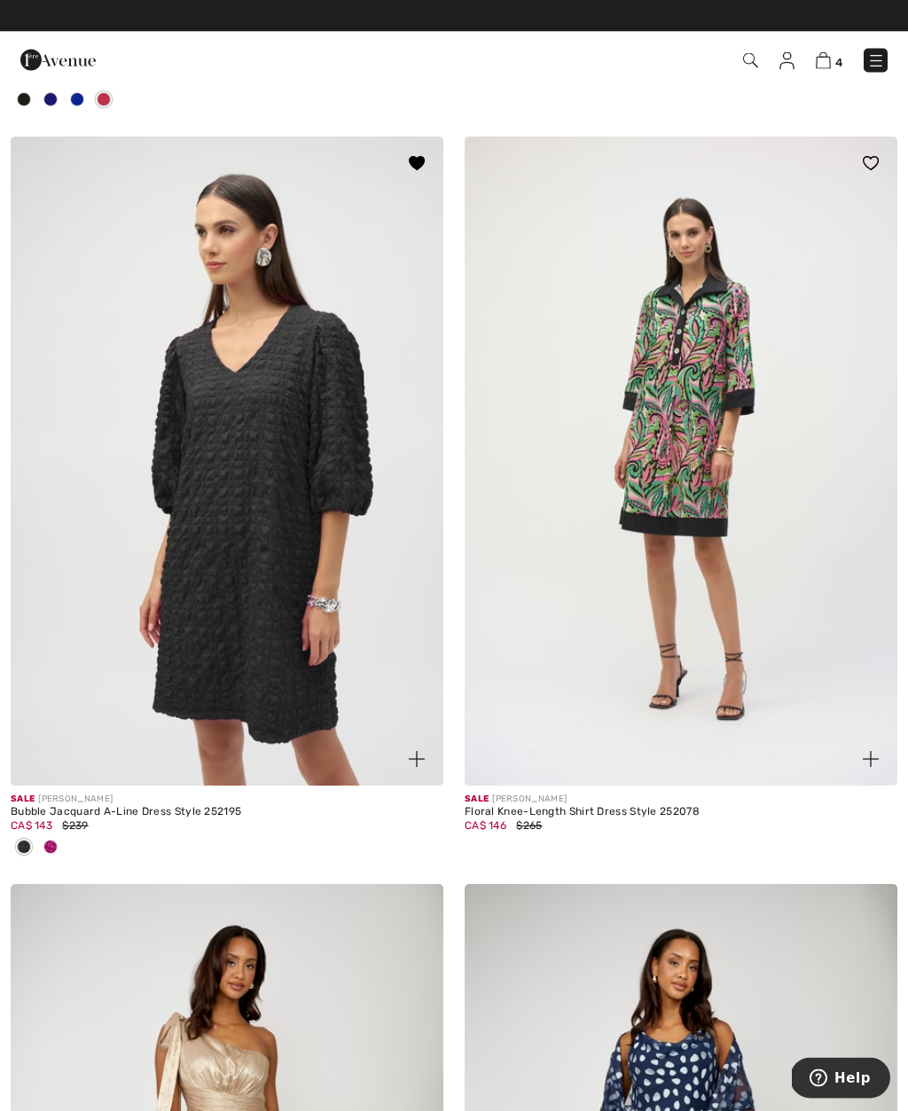
scroll to position [1552, 0]
click at [325, 648] on img at bounding box center [227, 461] width 433 height 649
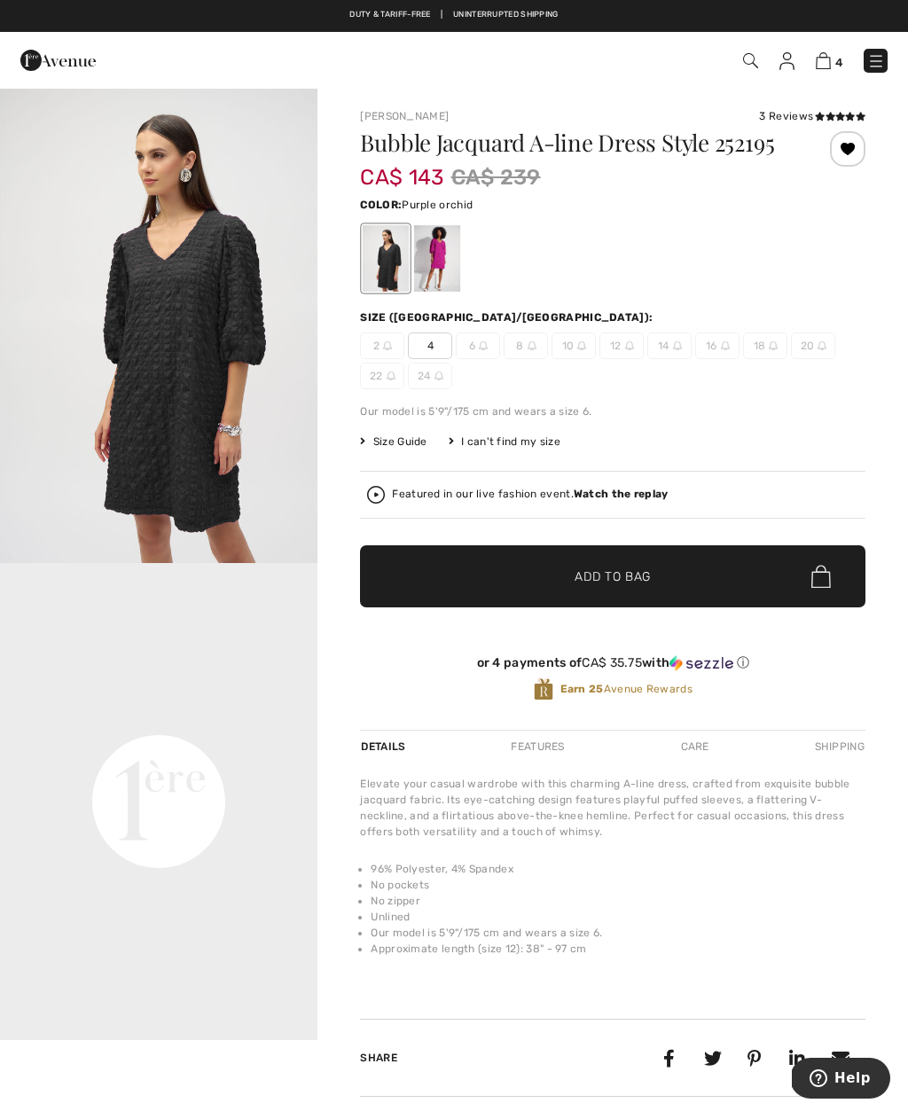
click at [440, 269] on div at bounding box center [437, 258] width 46 height 66
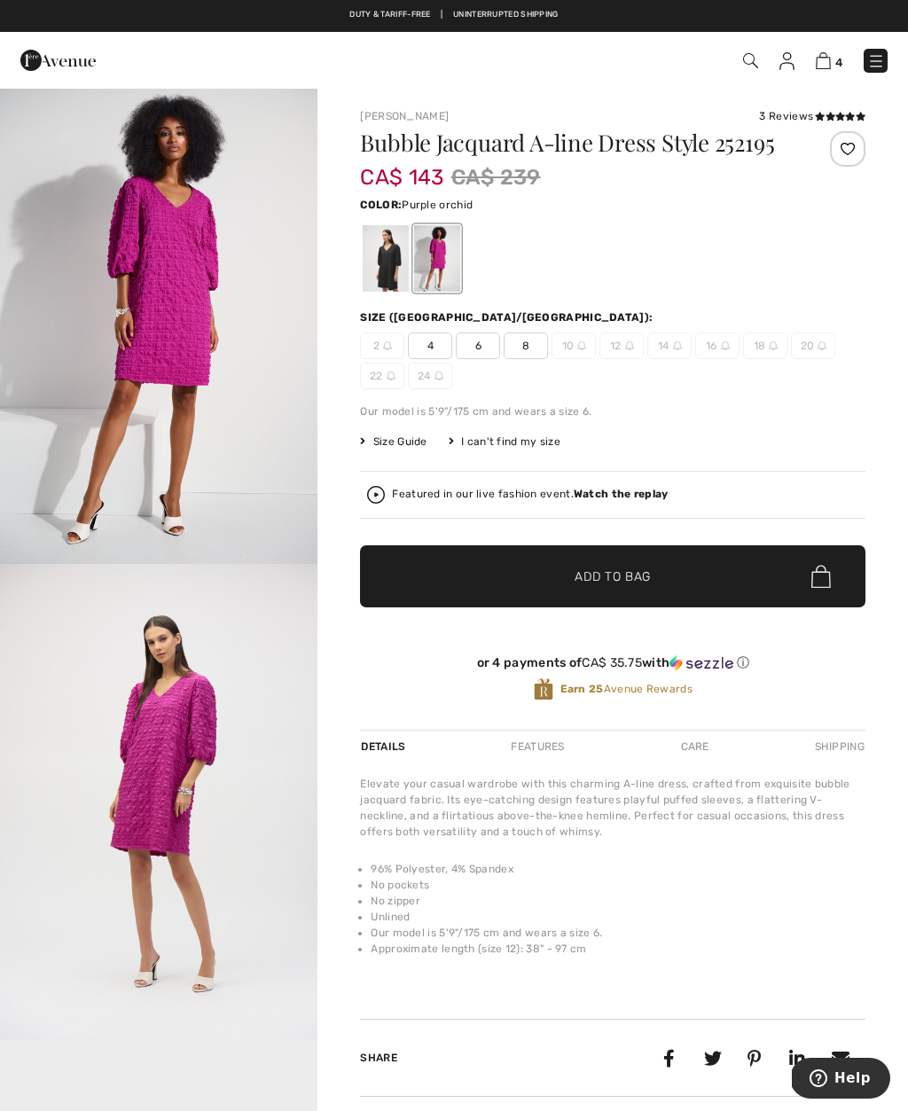
click at [186, 819] on img "2 / 6" at bounding box center [158, 802] width 317 height 476
click at [632, 581] on span "Add to Bag" at bounding box center [612, 576] width 76 height 19
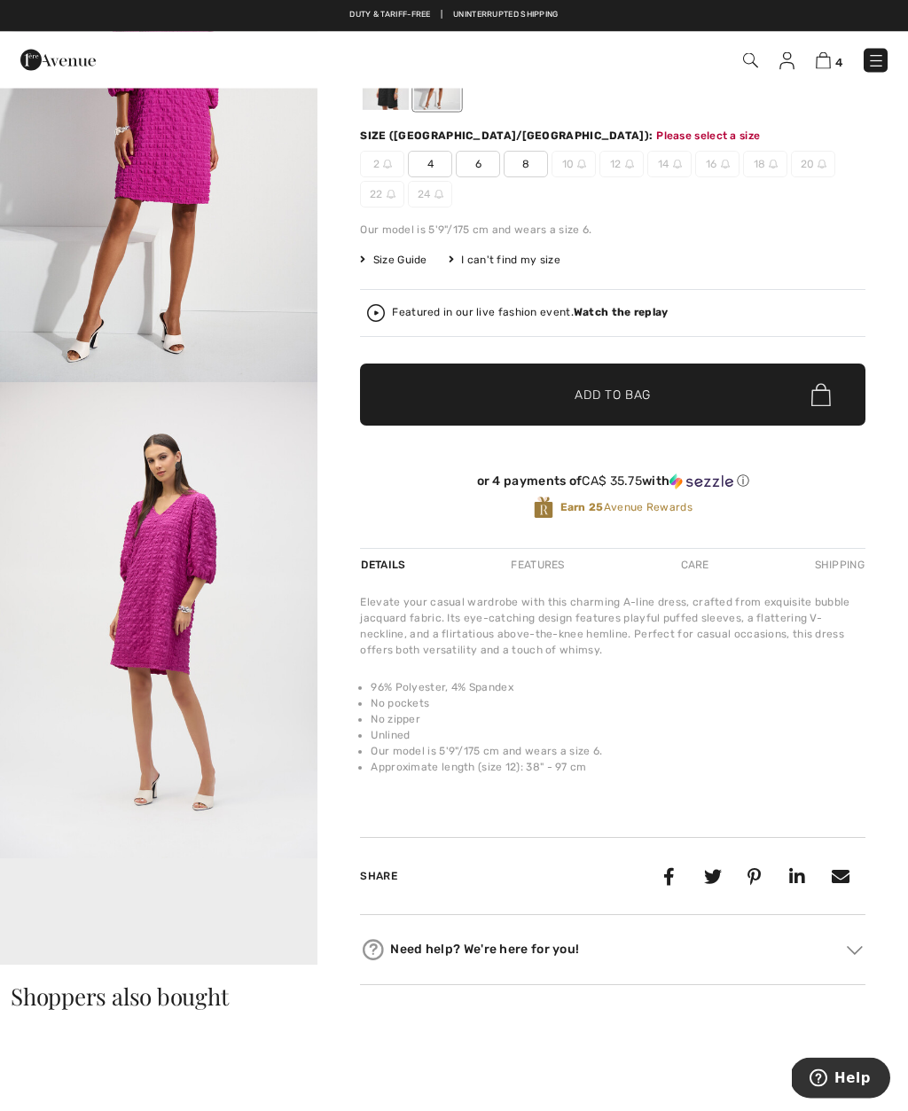
scroll to position [182, 0]
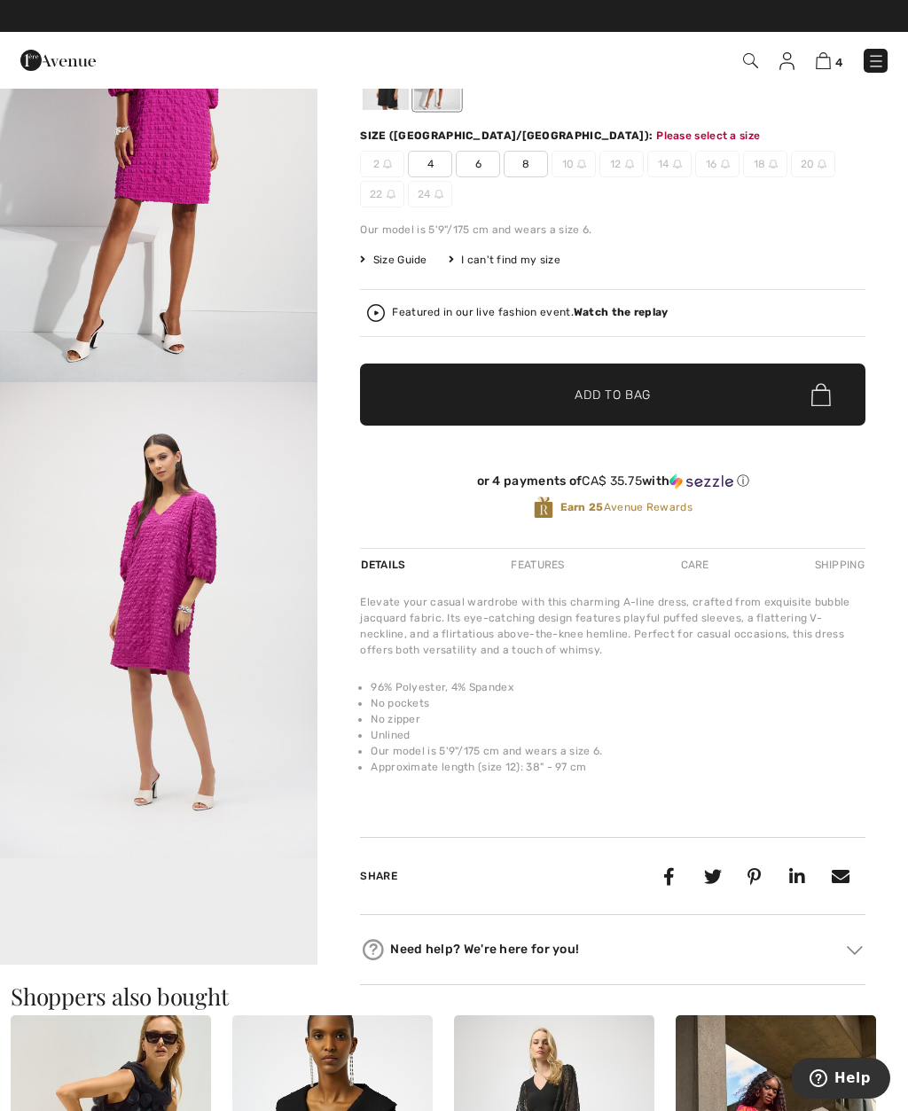
click at [535, 168] on span "8" at bounding box center [525, 164] width 44 height 27
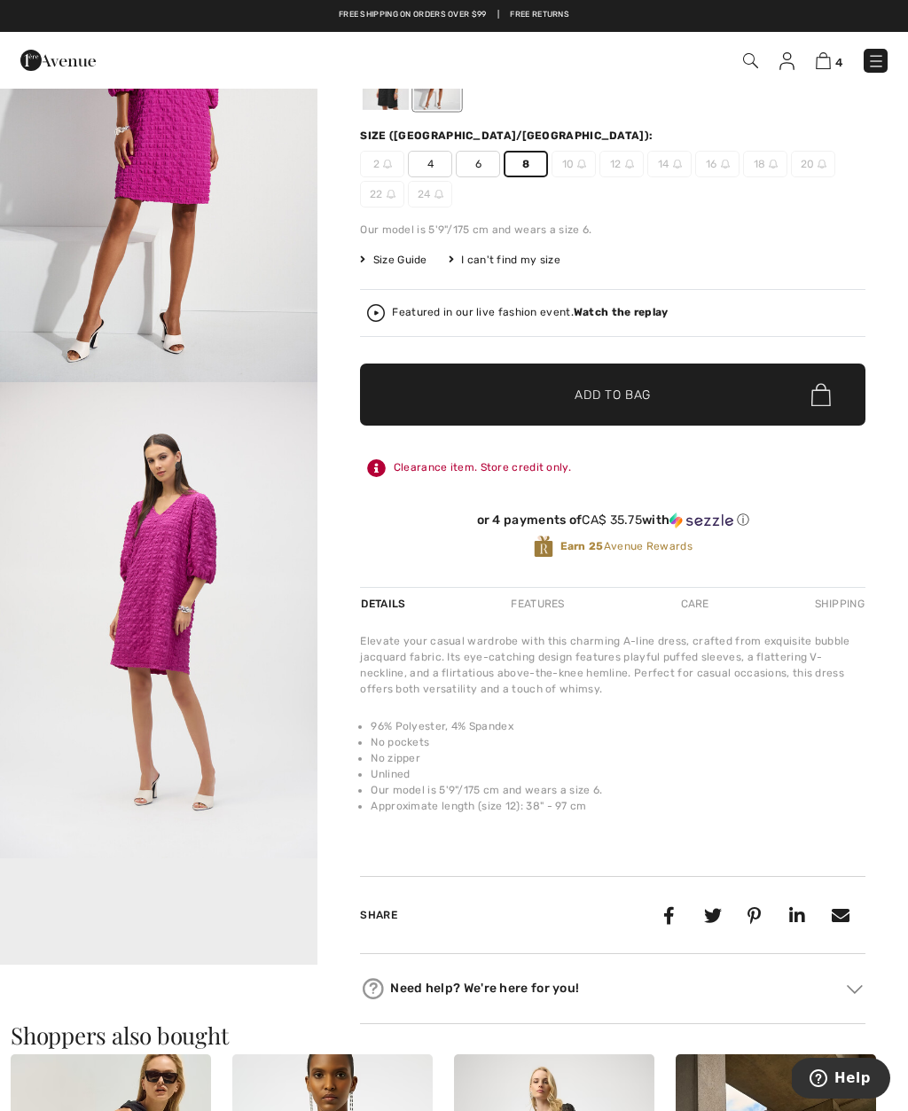
click at [625, 406] on span "✔ Added to Bag Add to Bag" at bounding box center [612, 394] width 505 height 62
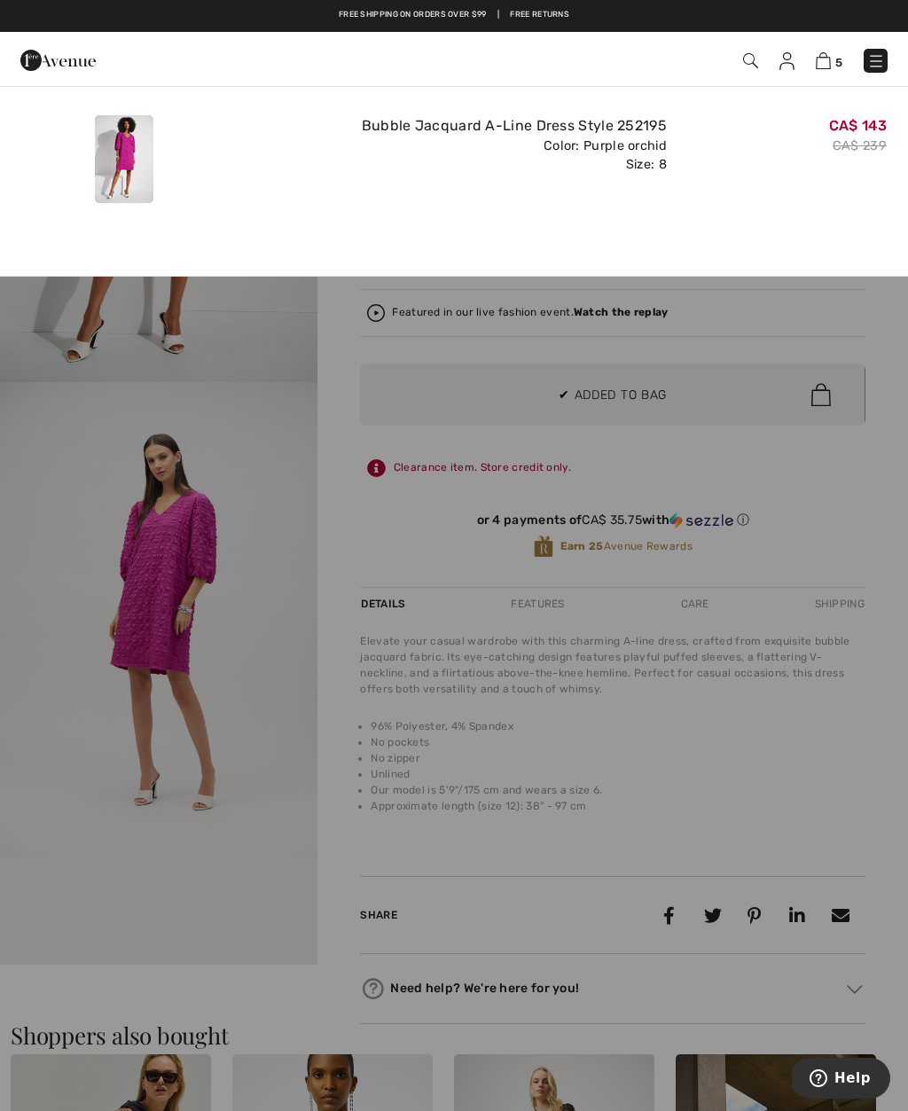
scroll to position [0, 0]
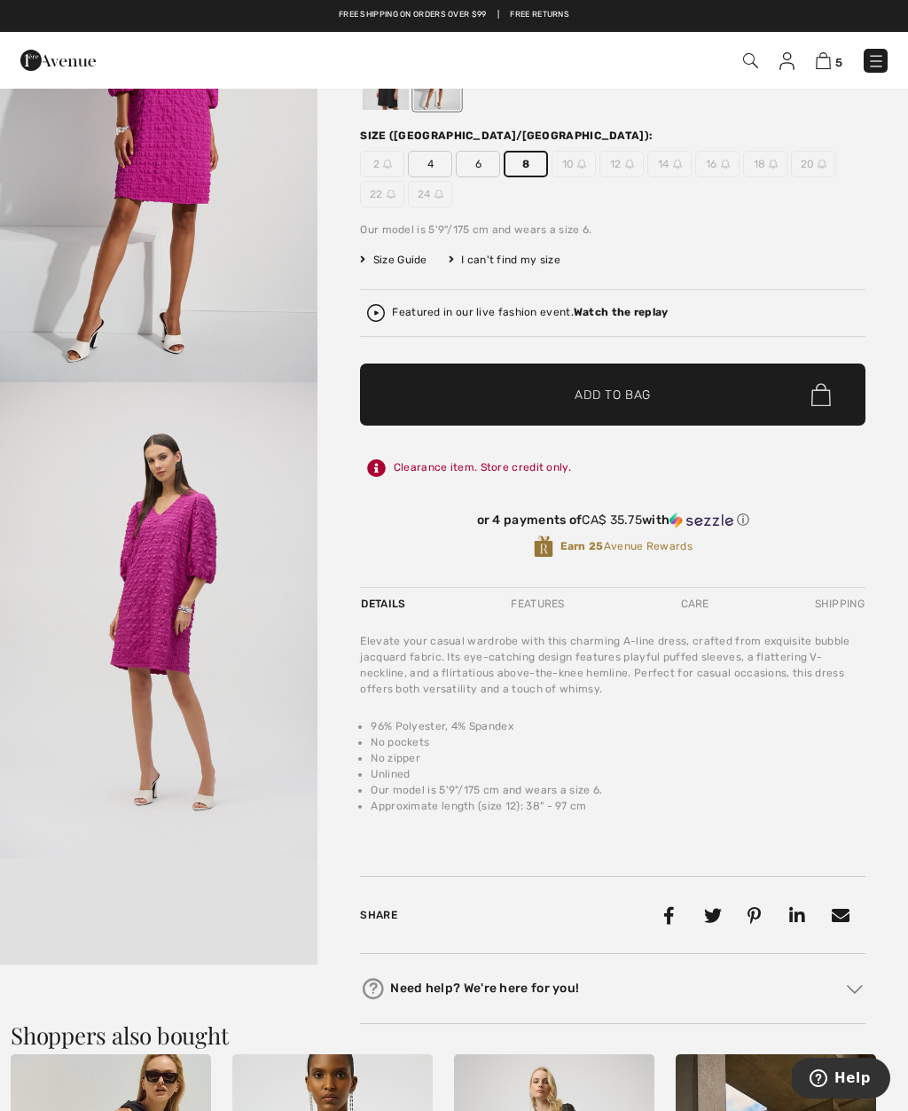
click at [268, 756] on div at bounding box center [454, 555] width 908 height 1111
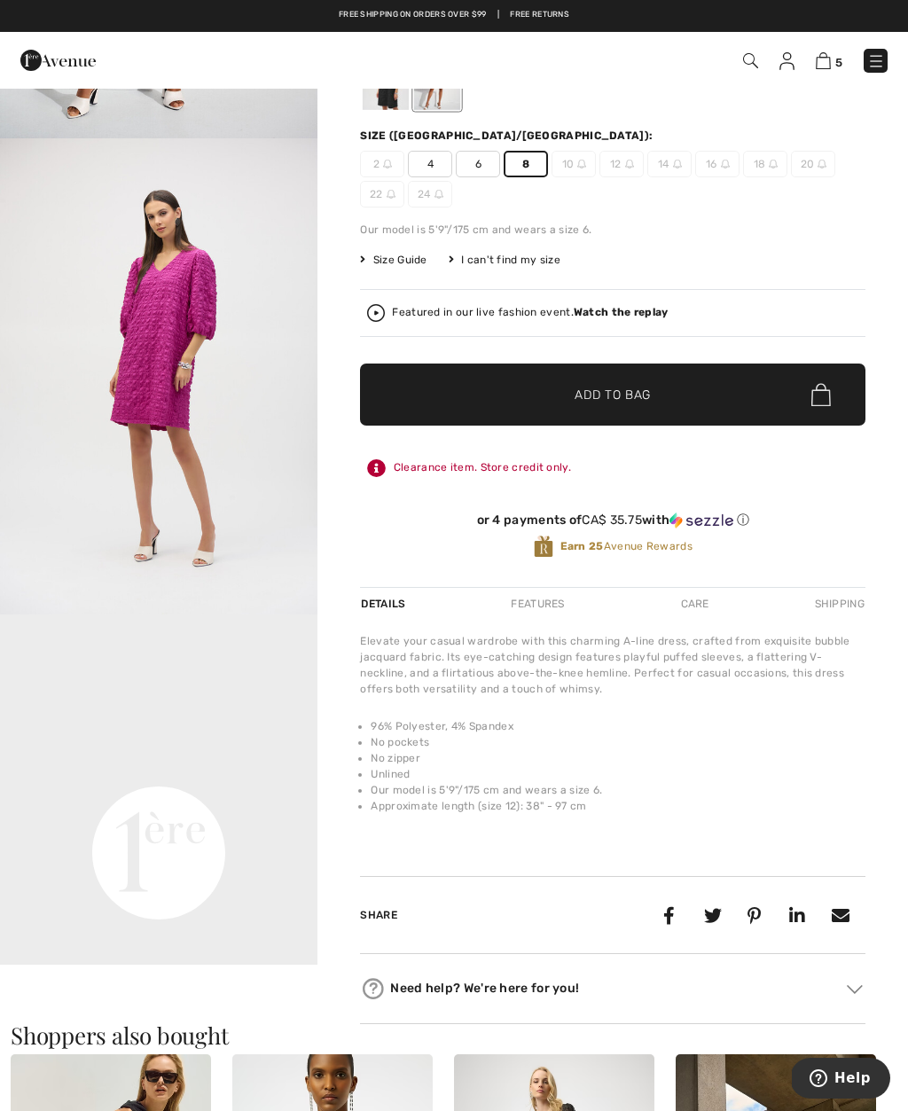
scroll to position [266, 0]
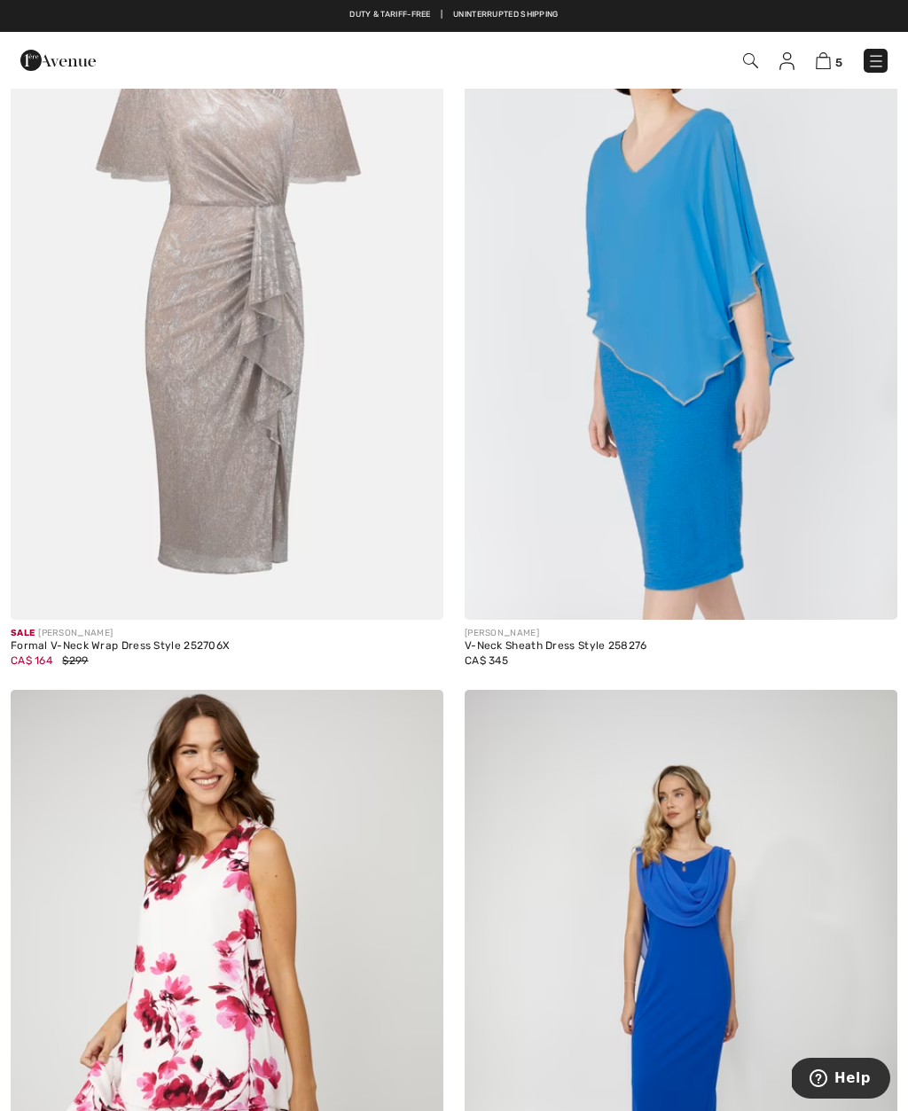
scroll to position [6949, 0]
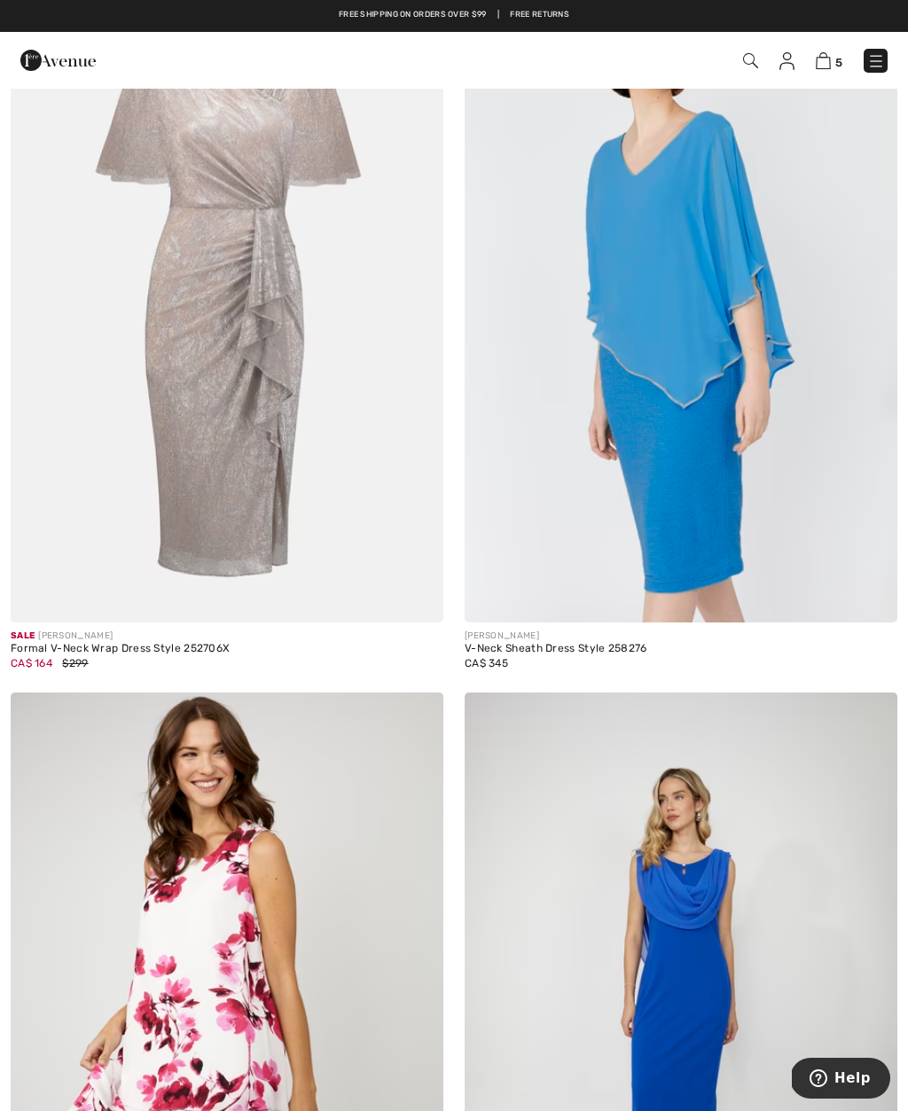
click at [715, 468] on img at bounding box center [680, 297] width 433 height 649
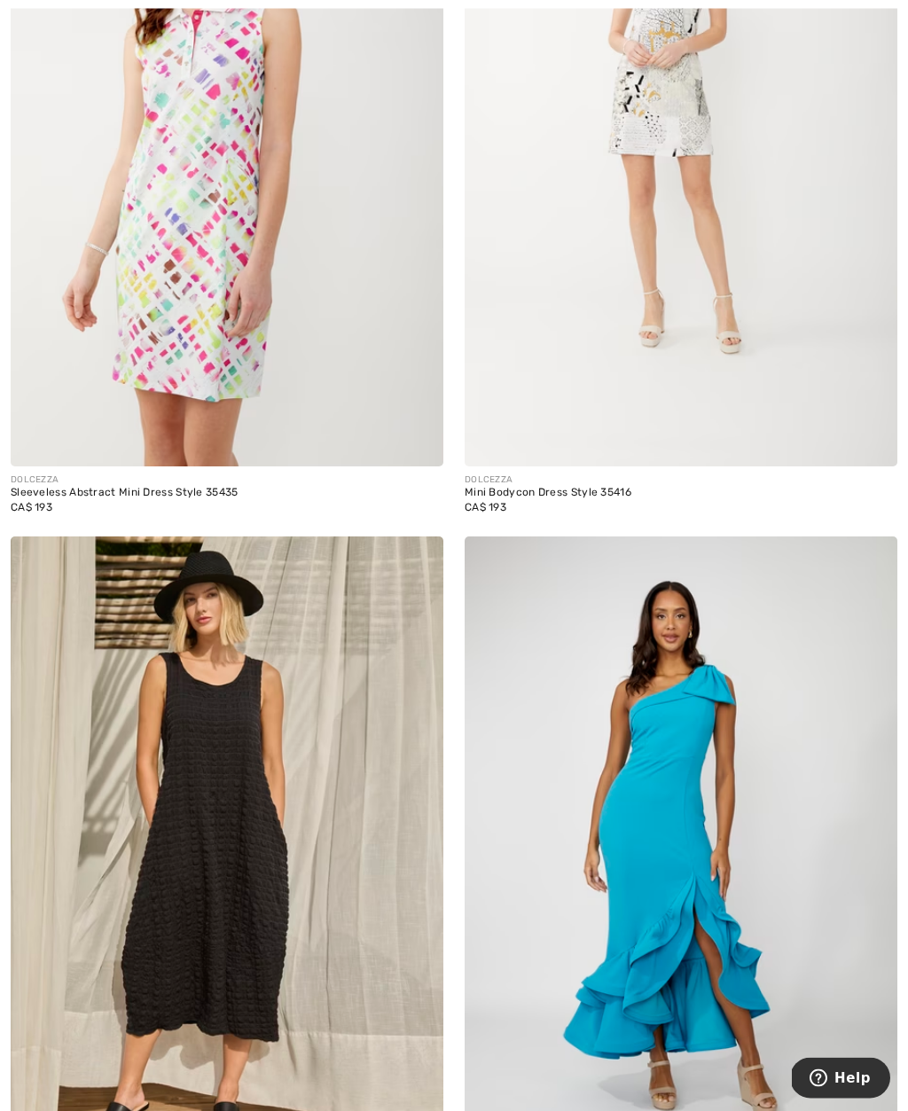
scroll to position [11563, 0]
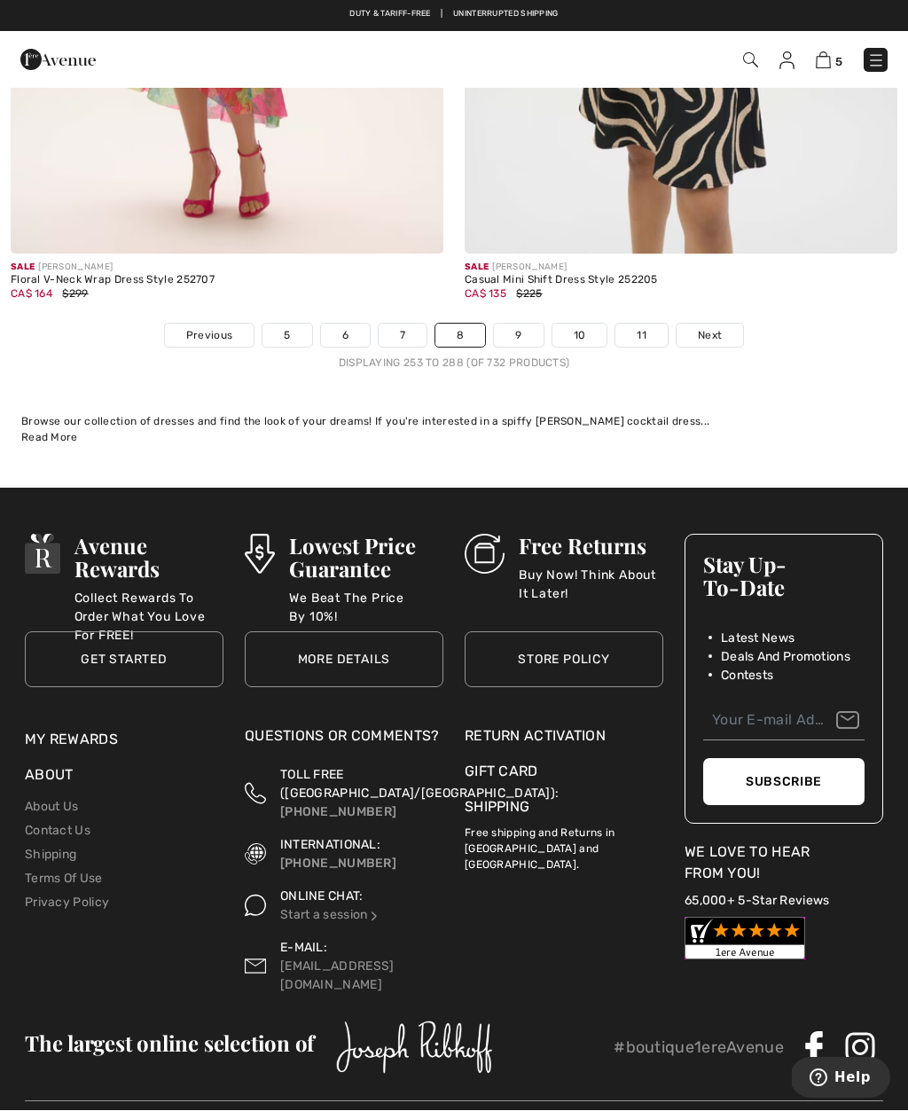
click at [528, 324] on link "9" at bounding box center [518, 335] width 49 height 23
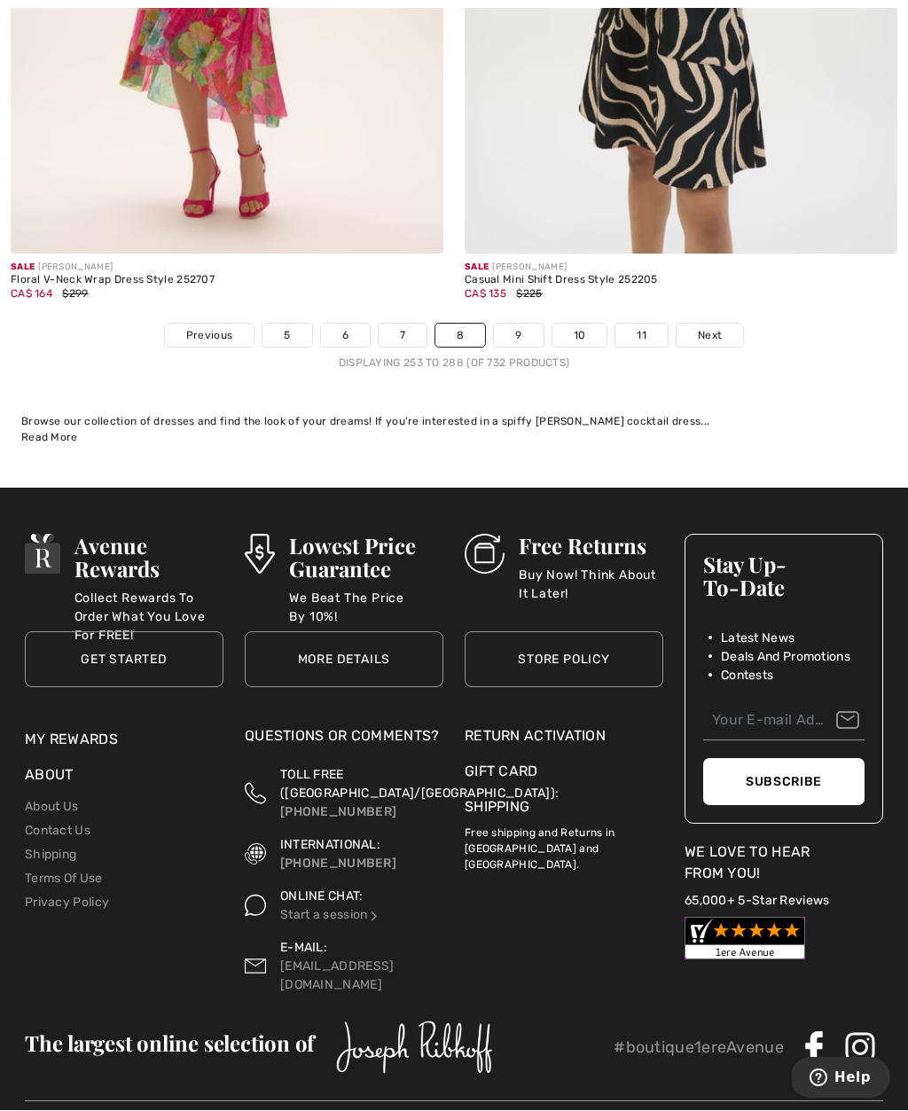
click at [522, 324] on link "9" at bounding box center [518, 335] width 49 height 23
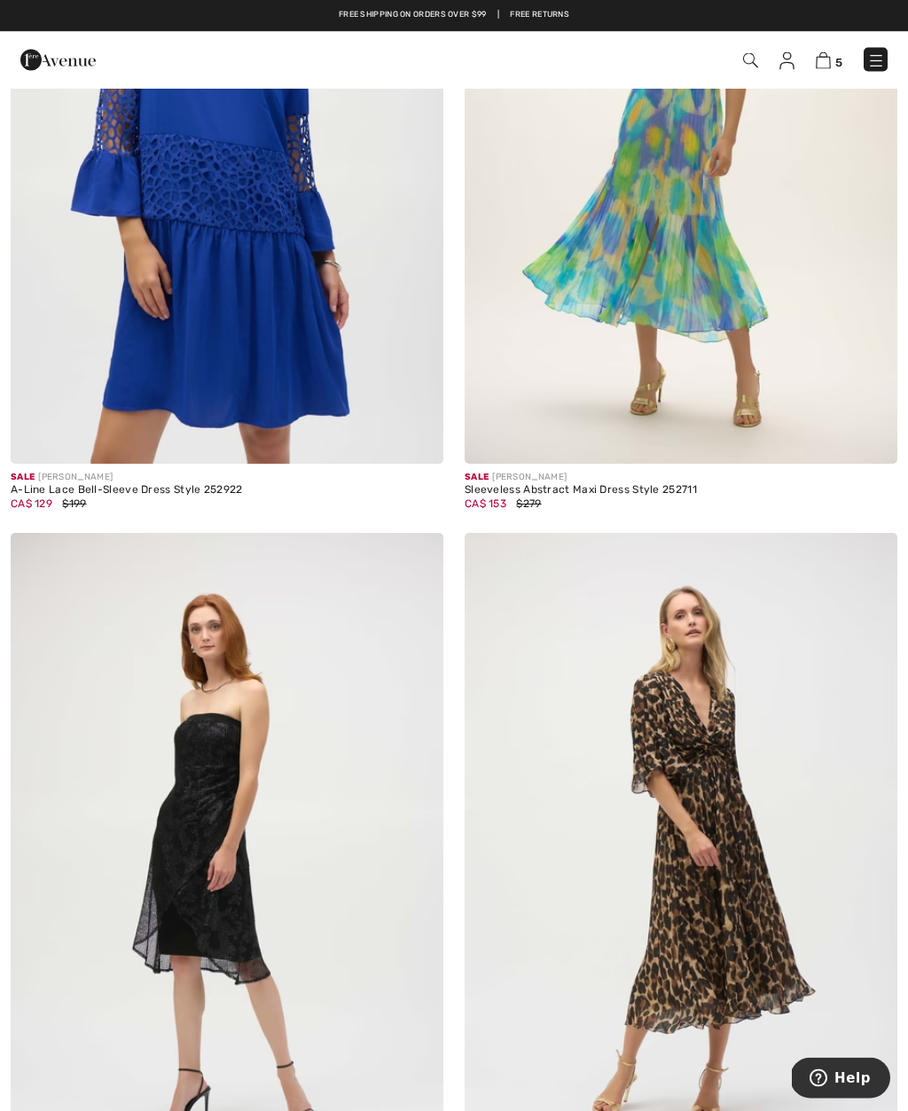
scroll to position [5645, 0]
